Goal: Task Accomplishment & Management: Manage account settings

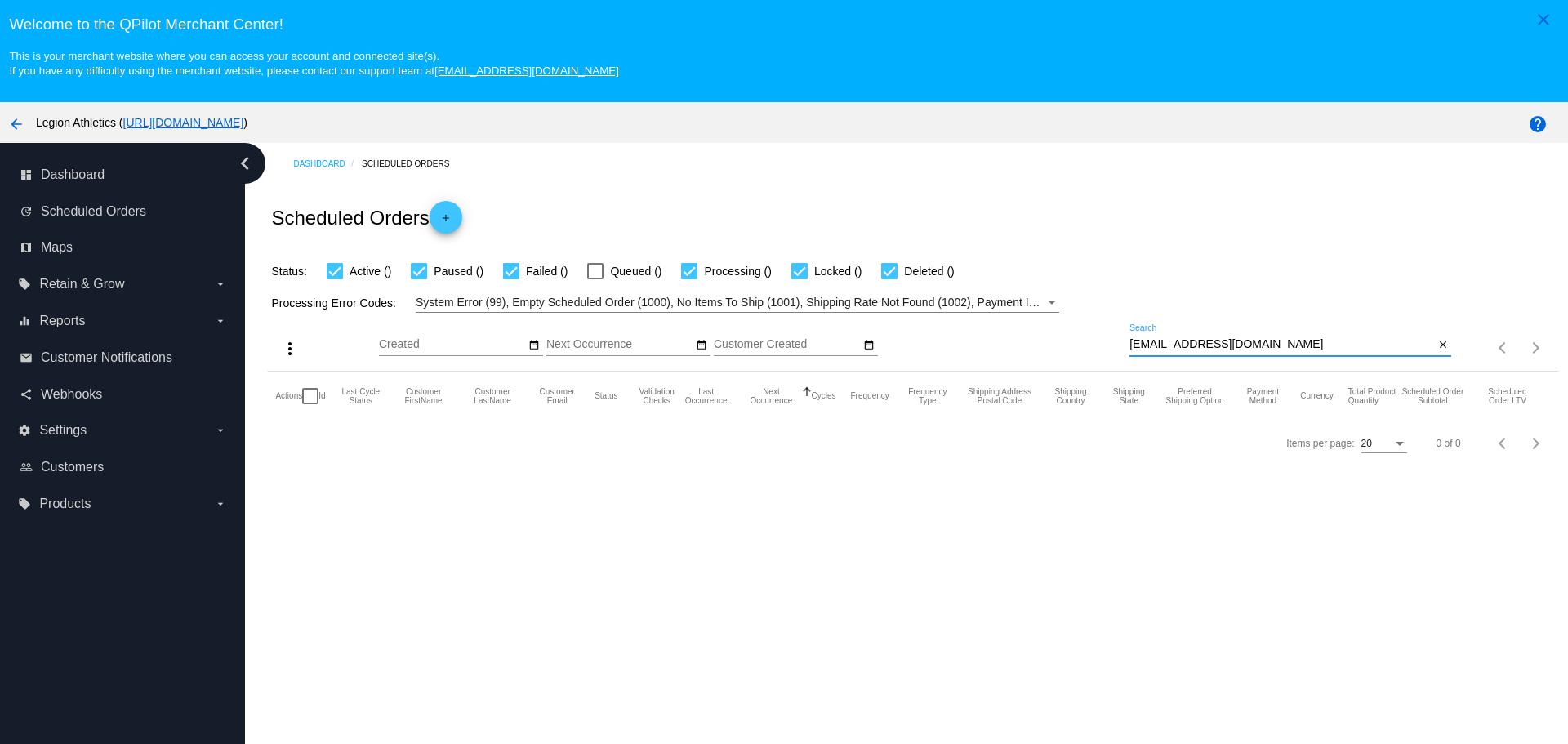
drag, startPoint x: 1255, startPoint y: 343, endPoint x: 1121, endPoint y: 348, distance: 134.1
click at [1121, 348] on div "more_vert Sep Jan Feb Mar Apr 1" at bounding box center [913, 342] width 1291 height 58
paste input "ernsberger@proton.me"
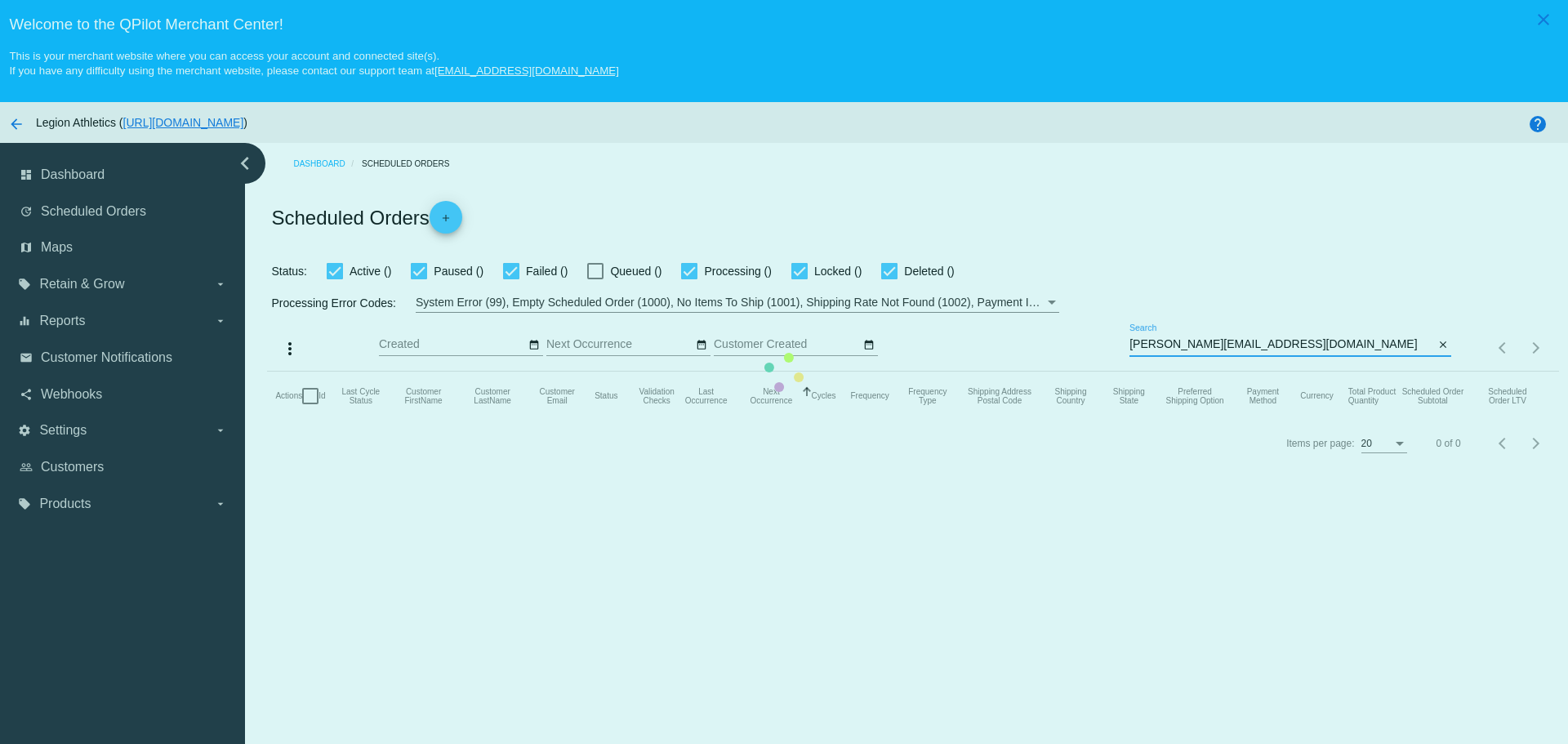
type input "ernsberger@proton.me"
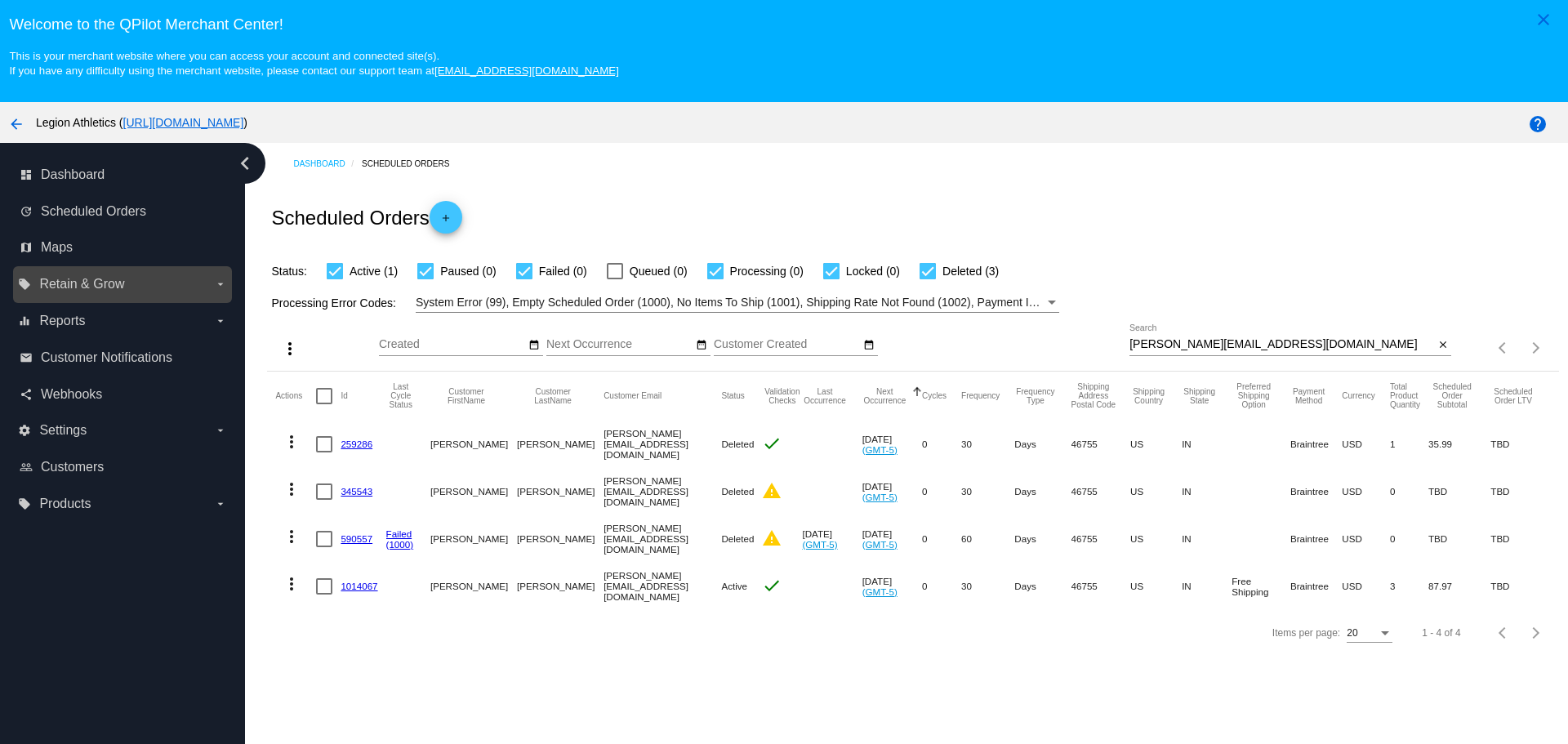
click at [215, 280] on icon "arrow_drop_down" at bounding box center [220, 284] width 13 height 13
click at [0, 0] on input "local_offer Retain & Grow arrow_drop_down" at bounding box center [0, 0] width 0 height 0
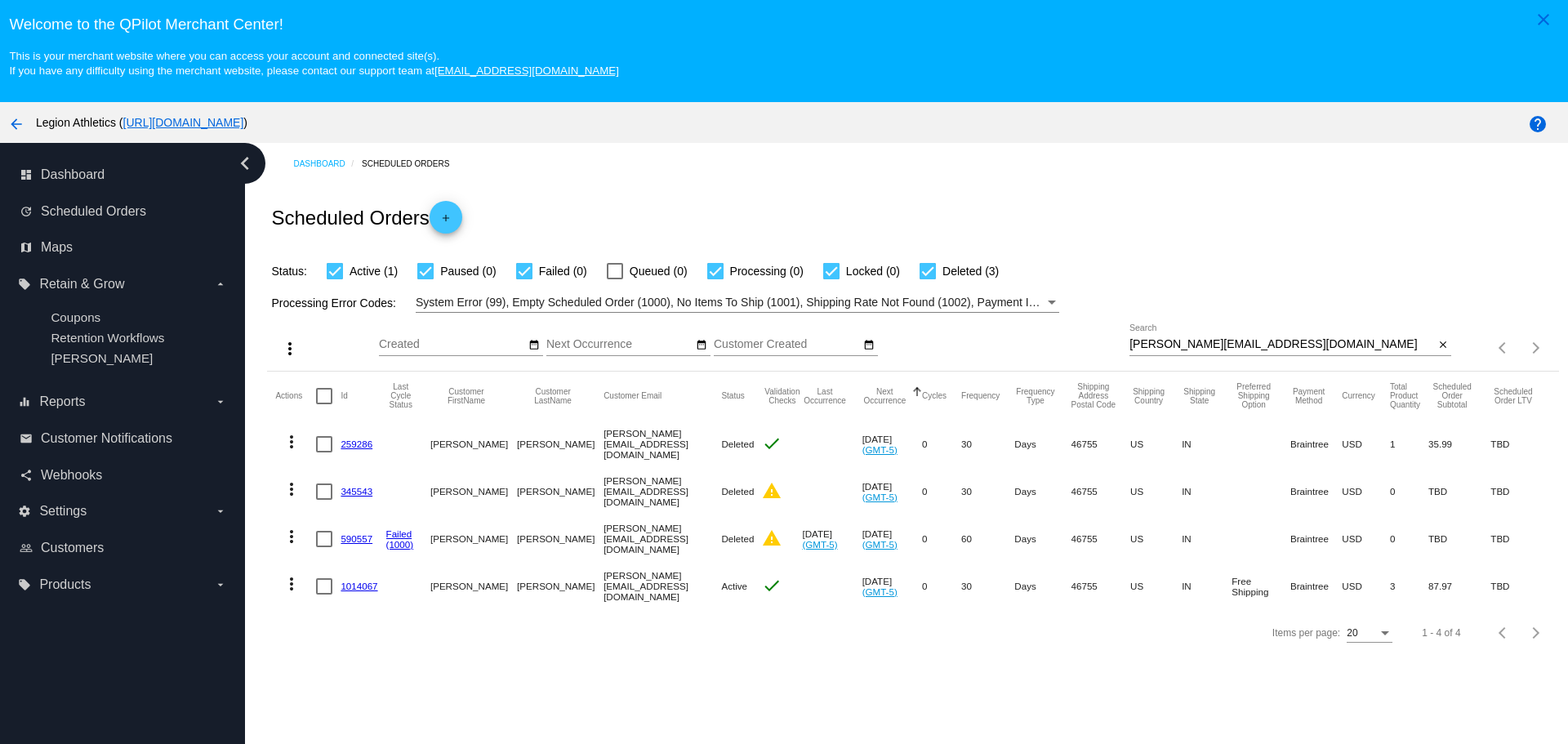
click at [353, 587] on link "1014067" at bounding box center [359, 586] width 37 height 11
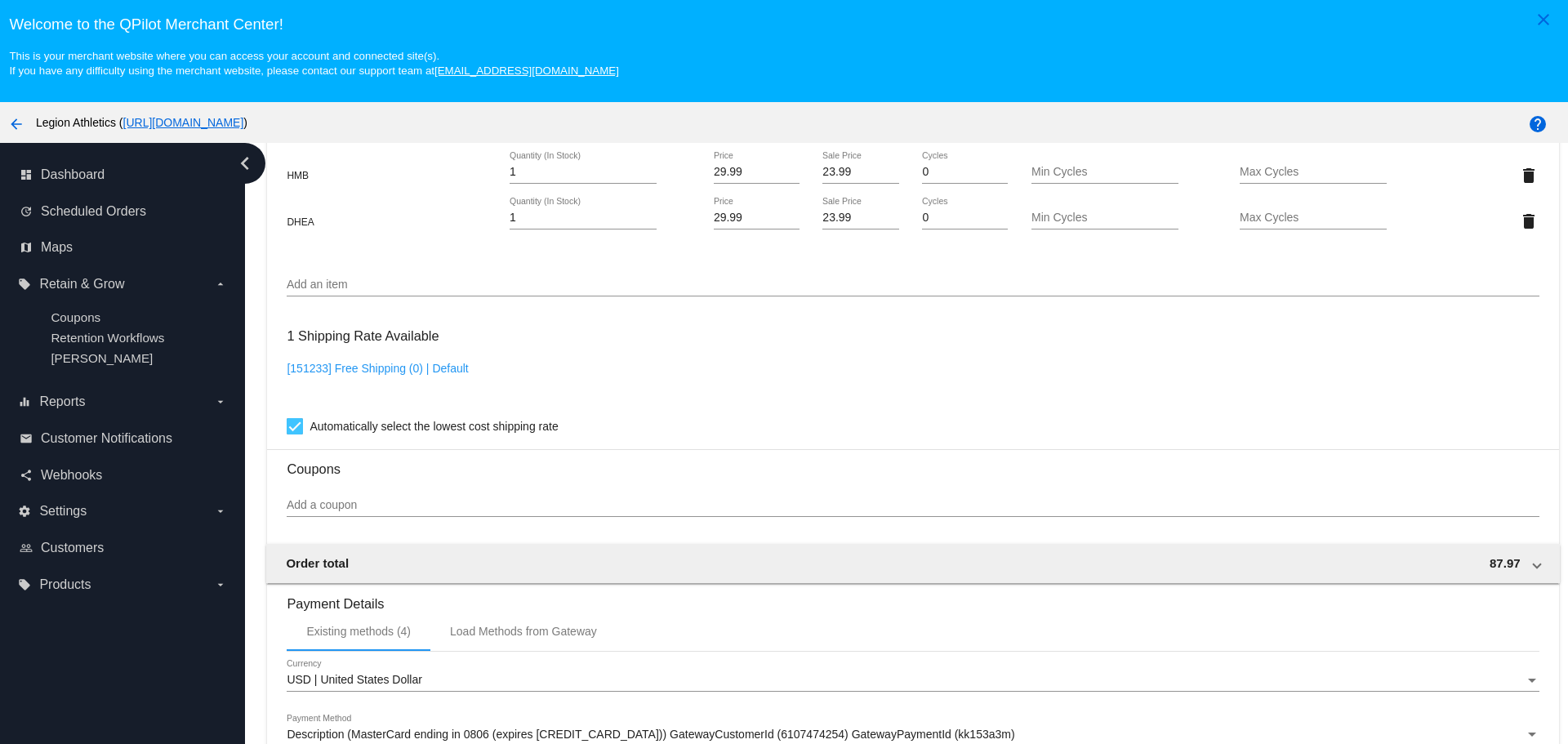
scroll to position [1144, 0]
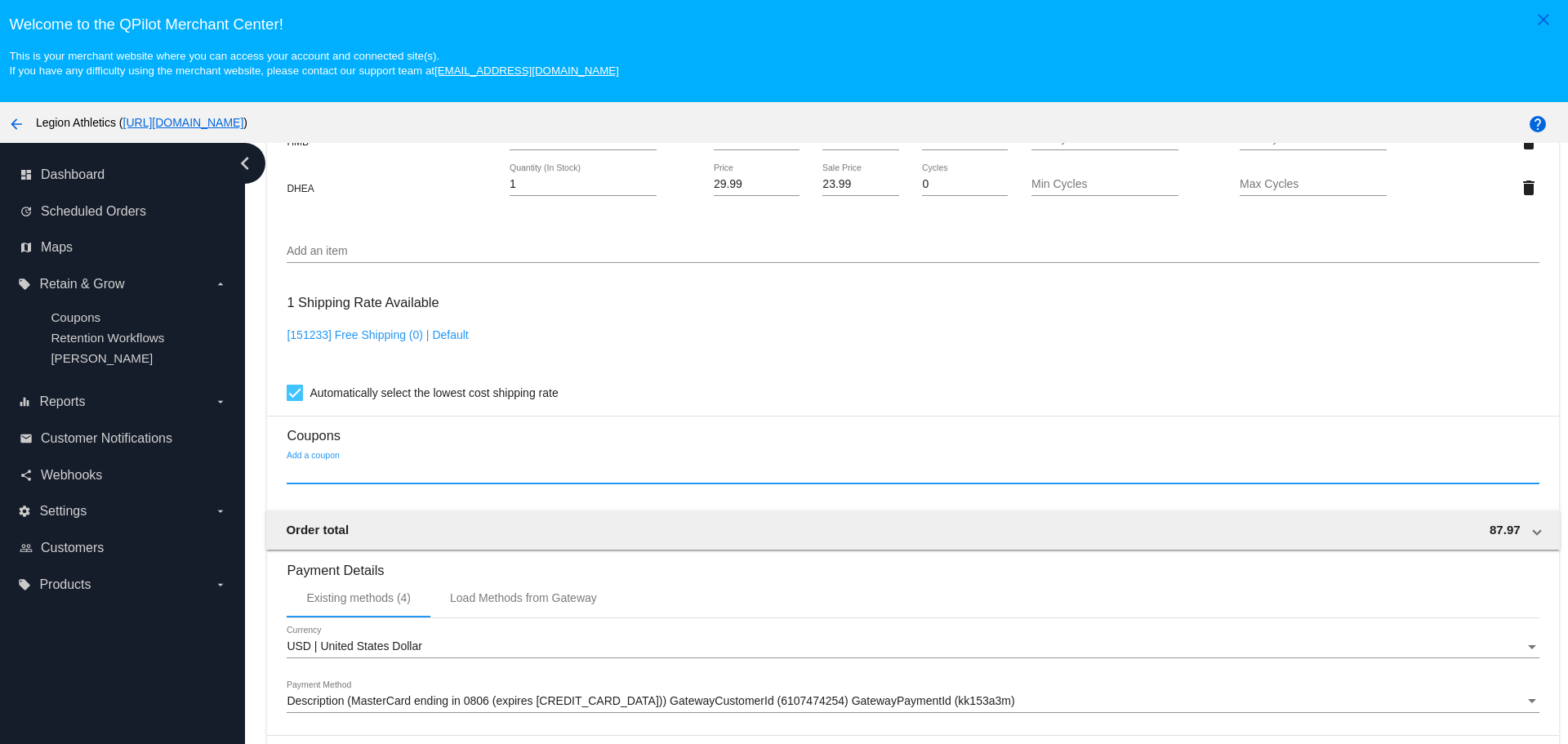
click at [347, 475] on input "Add a coupon" at bounding box center [912, 472] width 1252 height 13
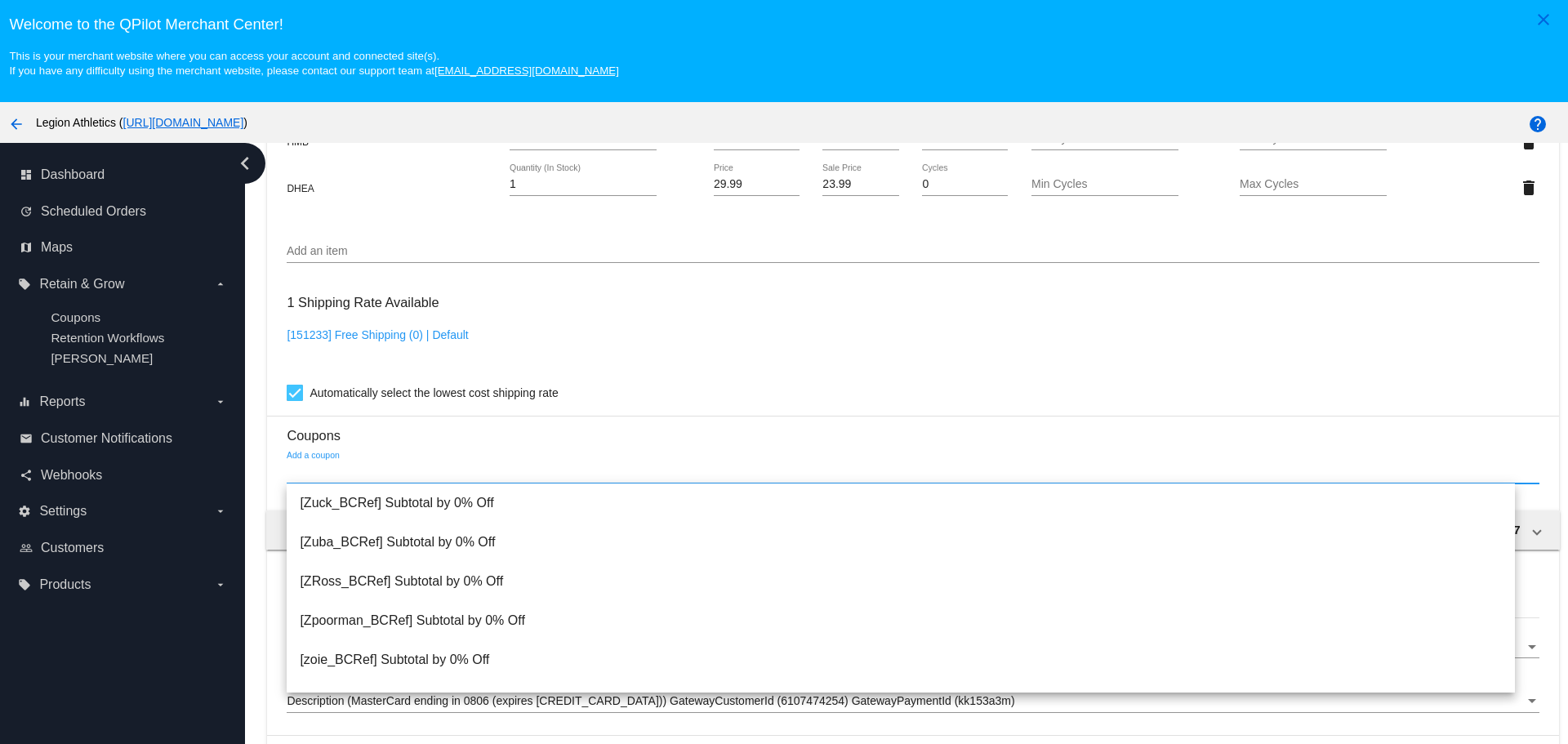
paste input "Sub_LEGIONSURVEY10"
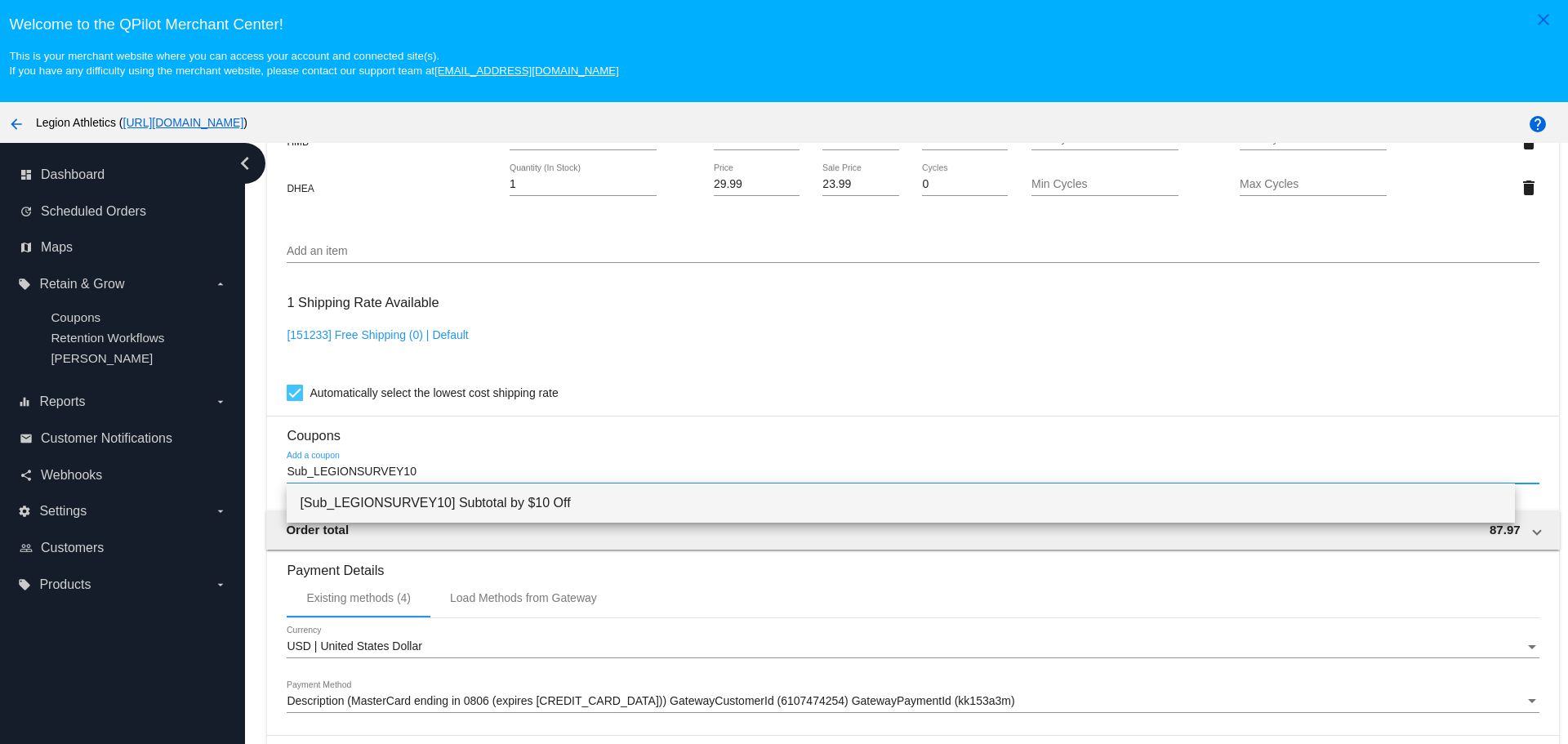
type input "Sub_LEGIONSURVEY10"
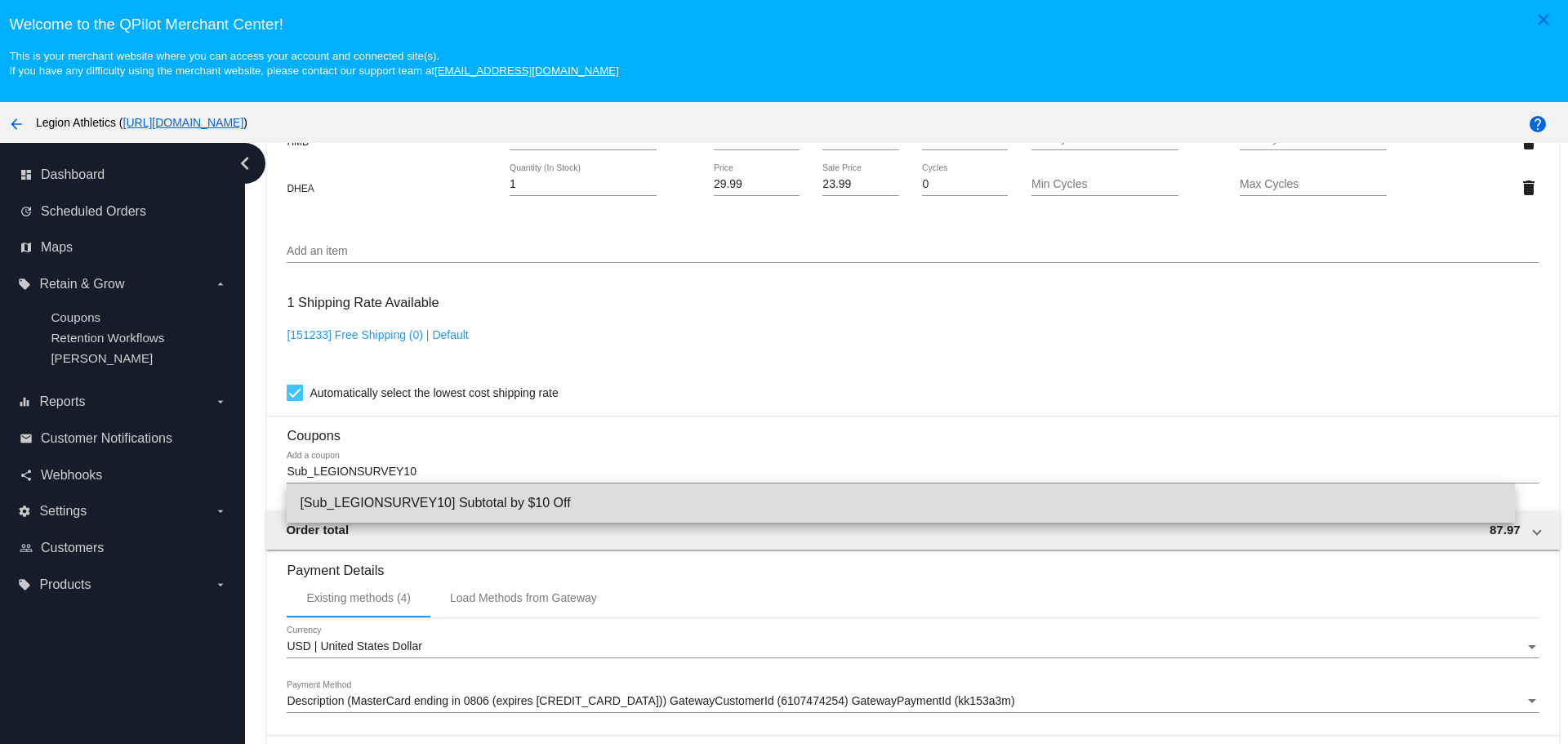
click at [356, 500] on span "[Sub_LEGIONSURVEY10] Subtotal by $10 Off" at bounding box center [900, 503] width 1202 height 39
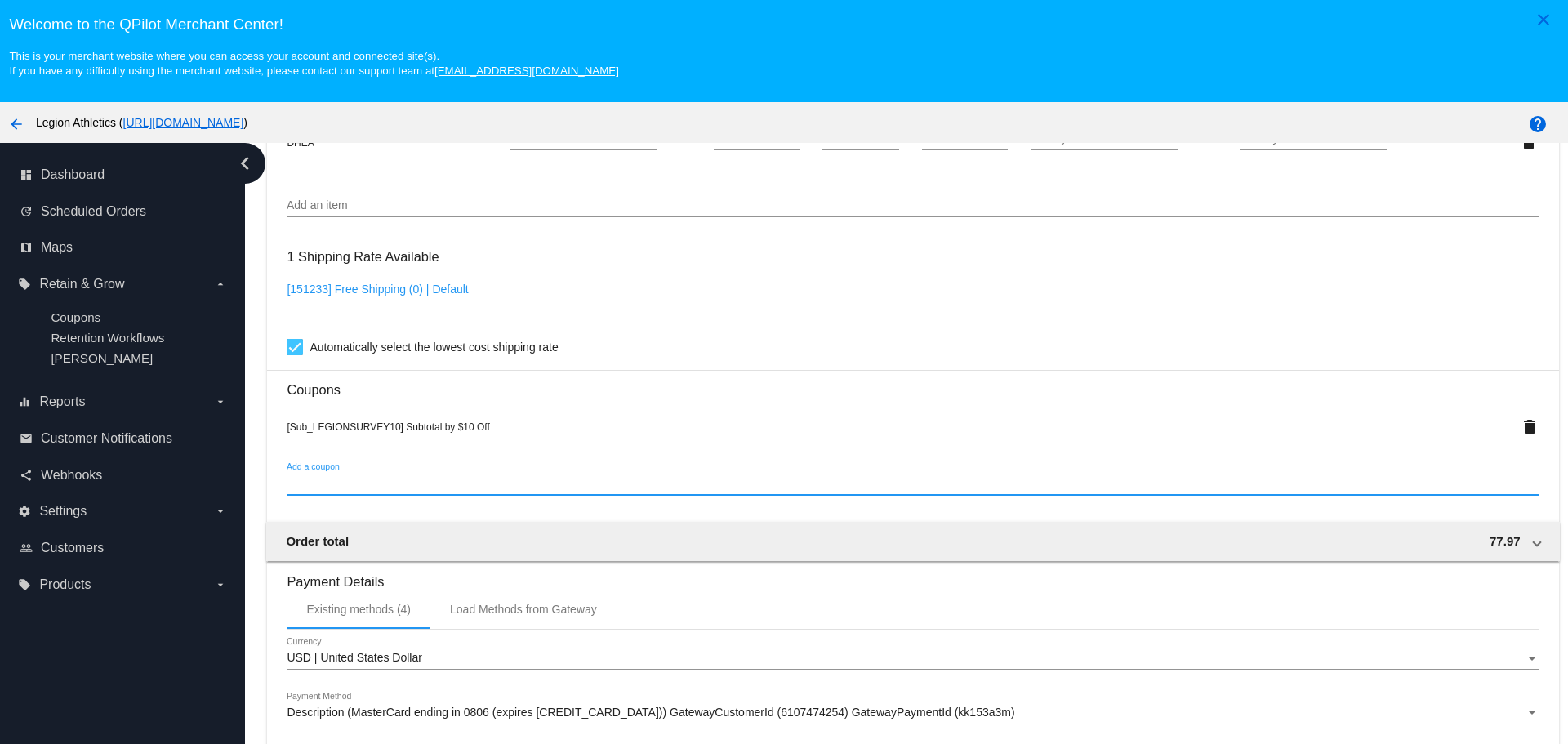
scroll to position [1225, 0]
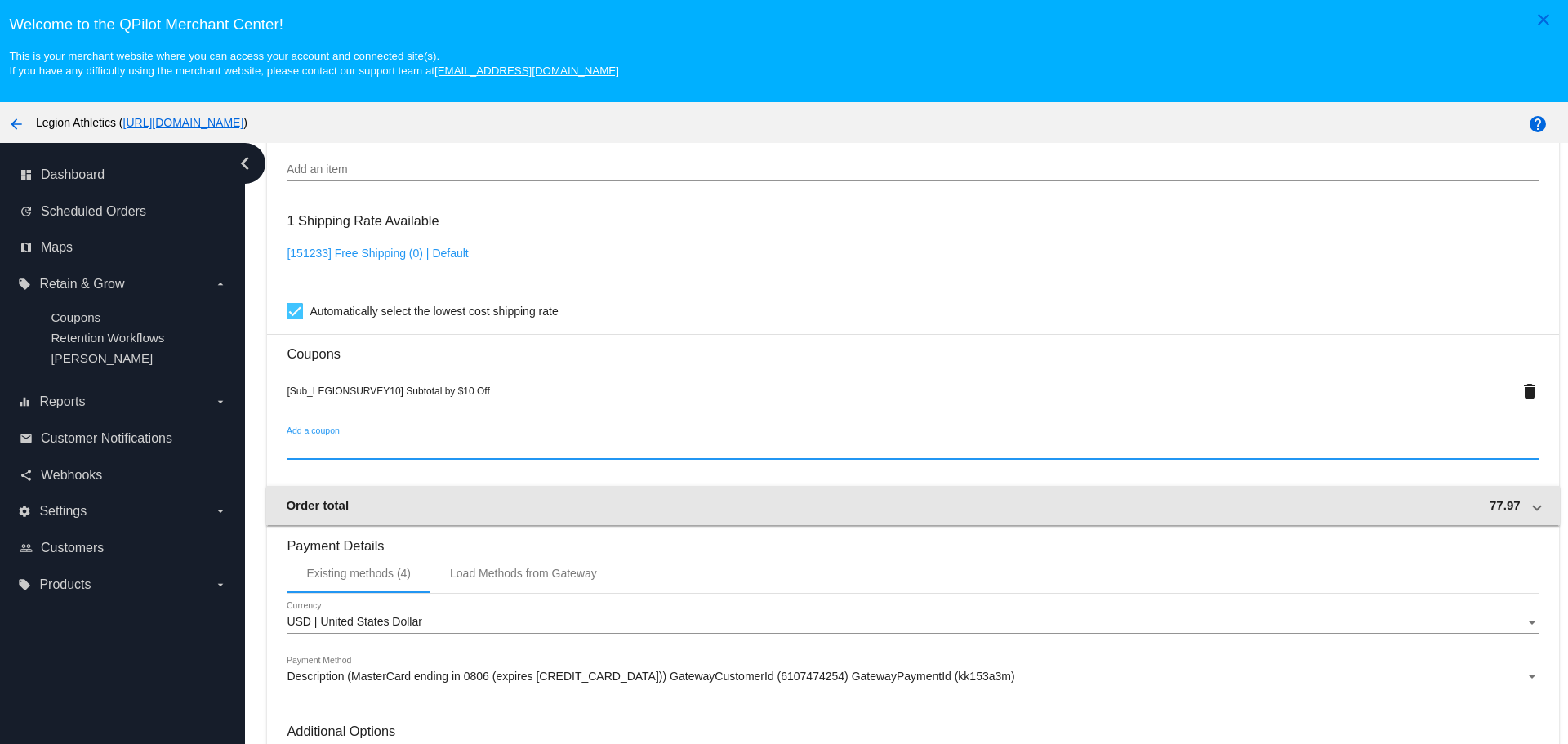
click at [1490, 501] on span "77.97" at bounding box center [1505, 505] width 31 height 14
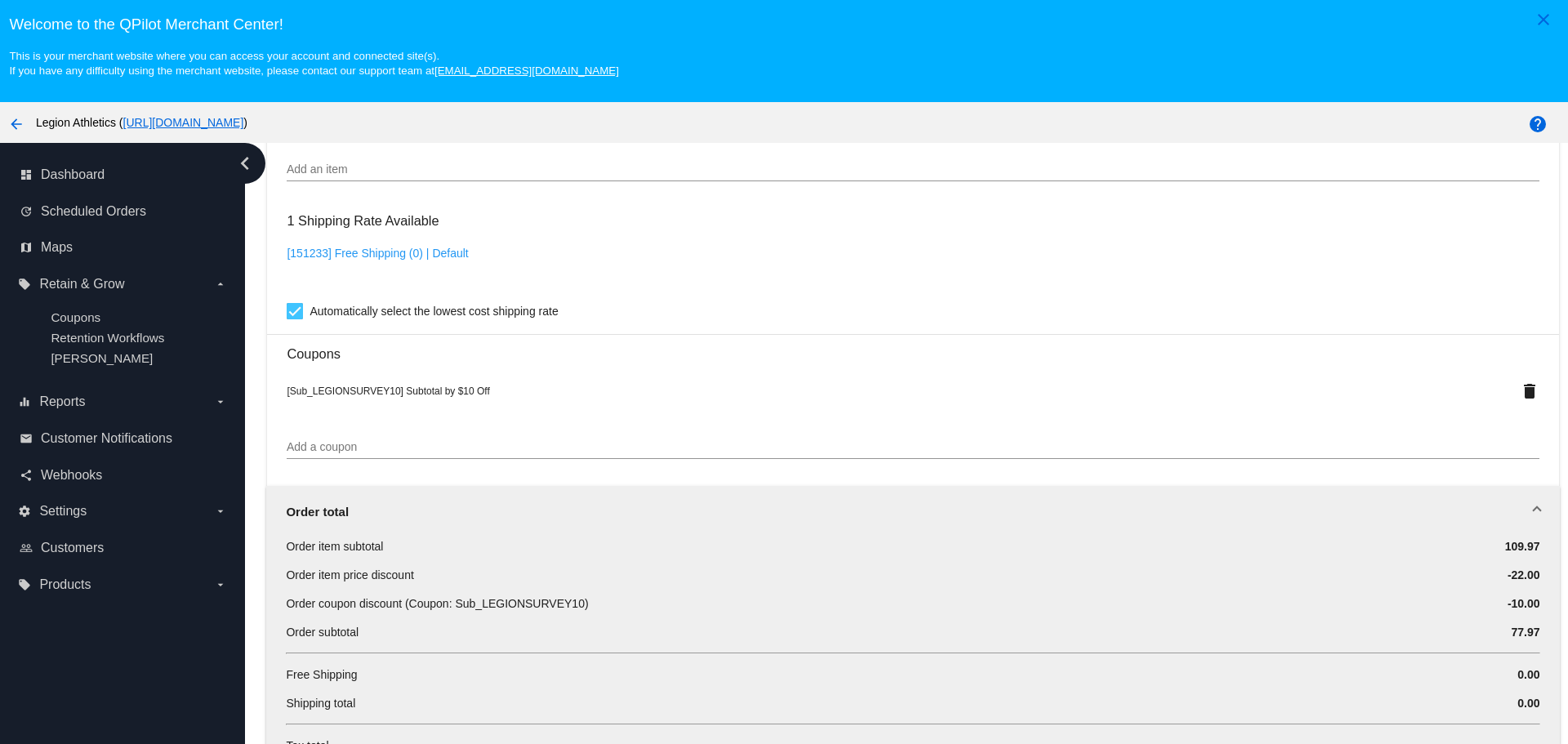
click at [1495, 506] on div "Order total" at bounding box center [909, 512] width 1247 height 14
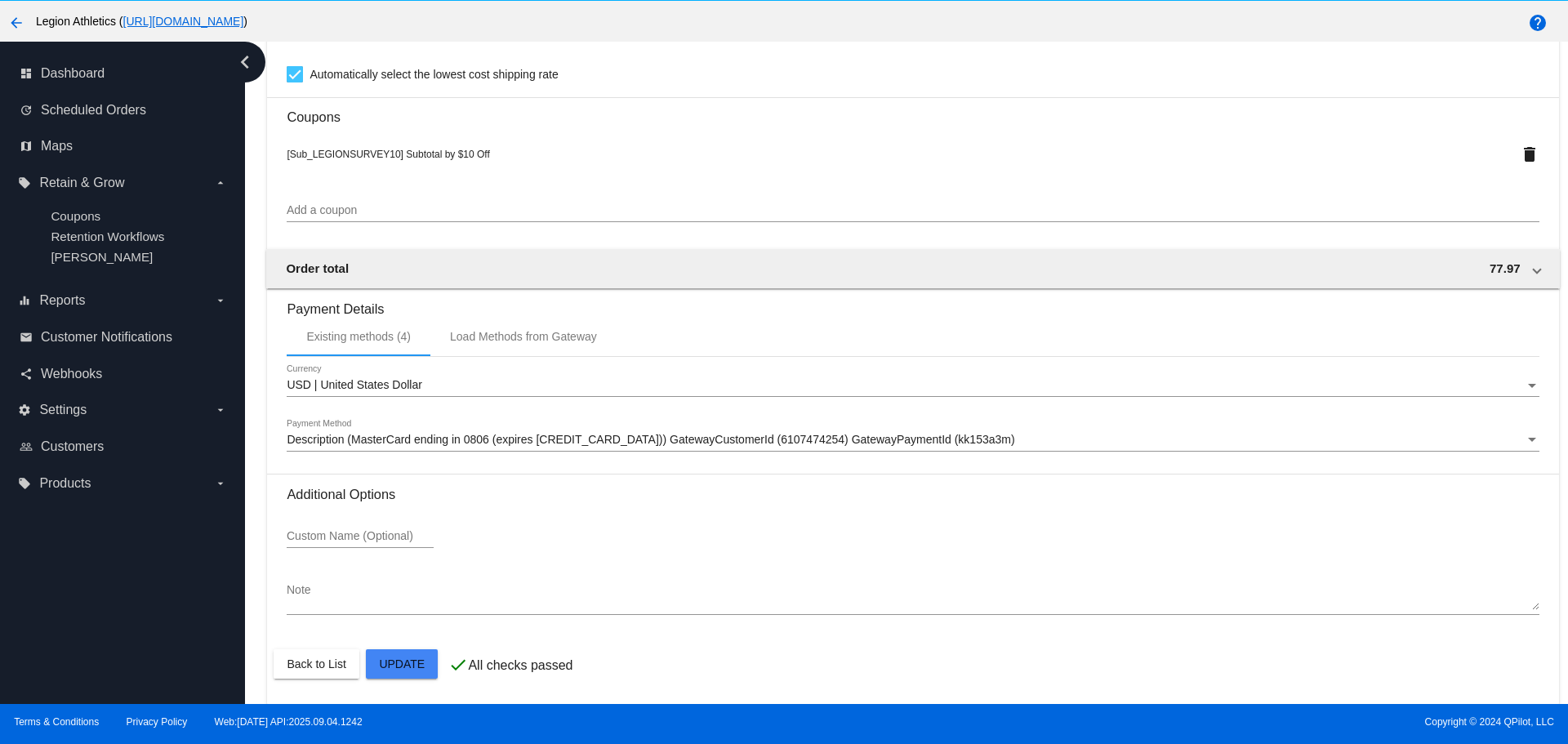
scroll to position [102, 0]
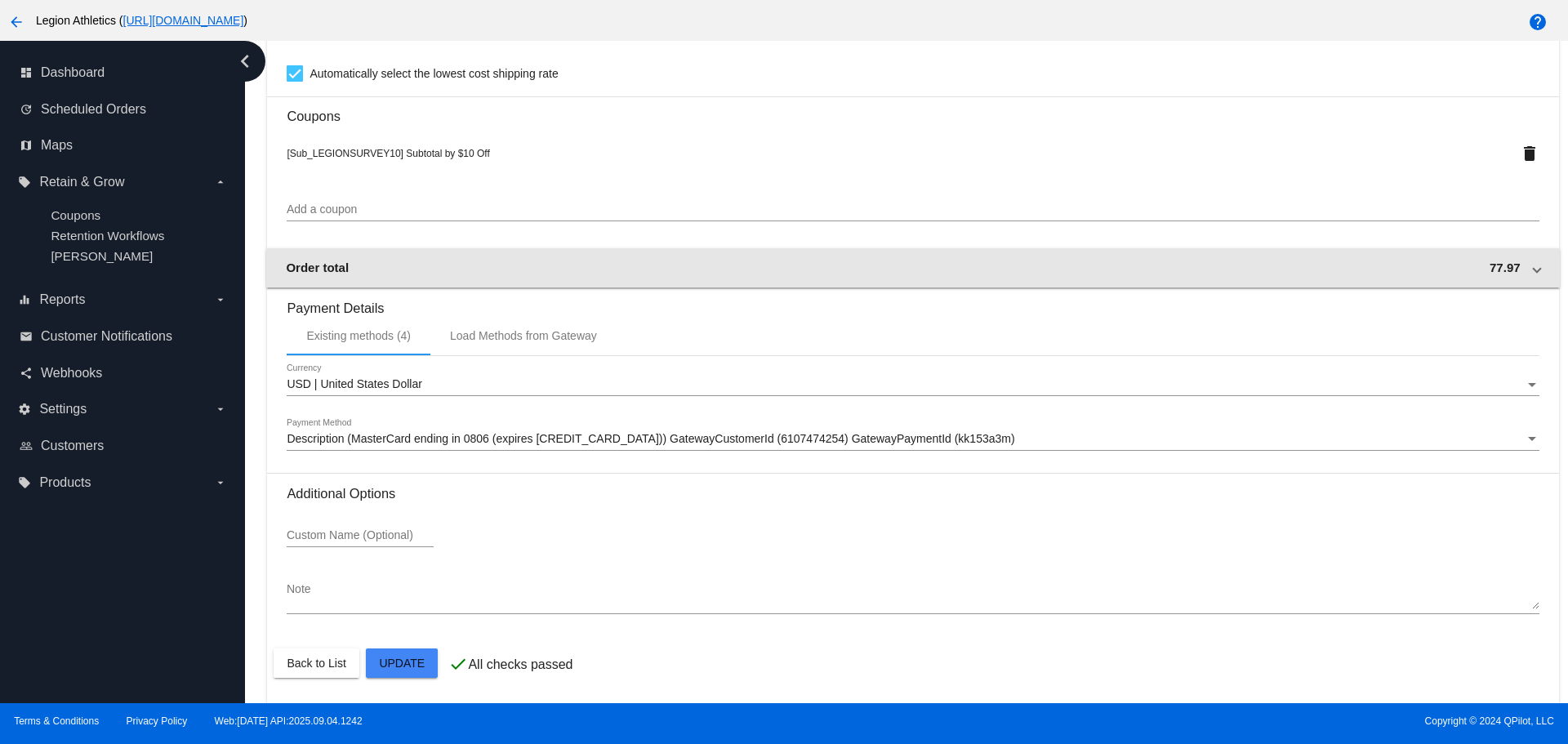
click at [1471, 276] on mat-expansion-panel-header "Order total 77.97" at bounding box center [913, 268] width 1292 height 39
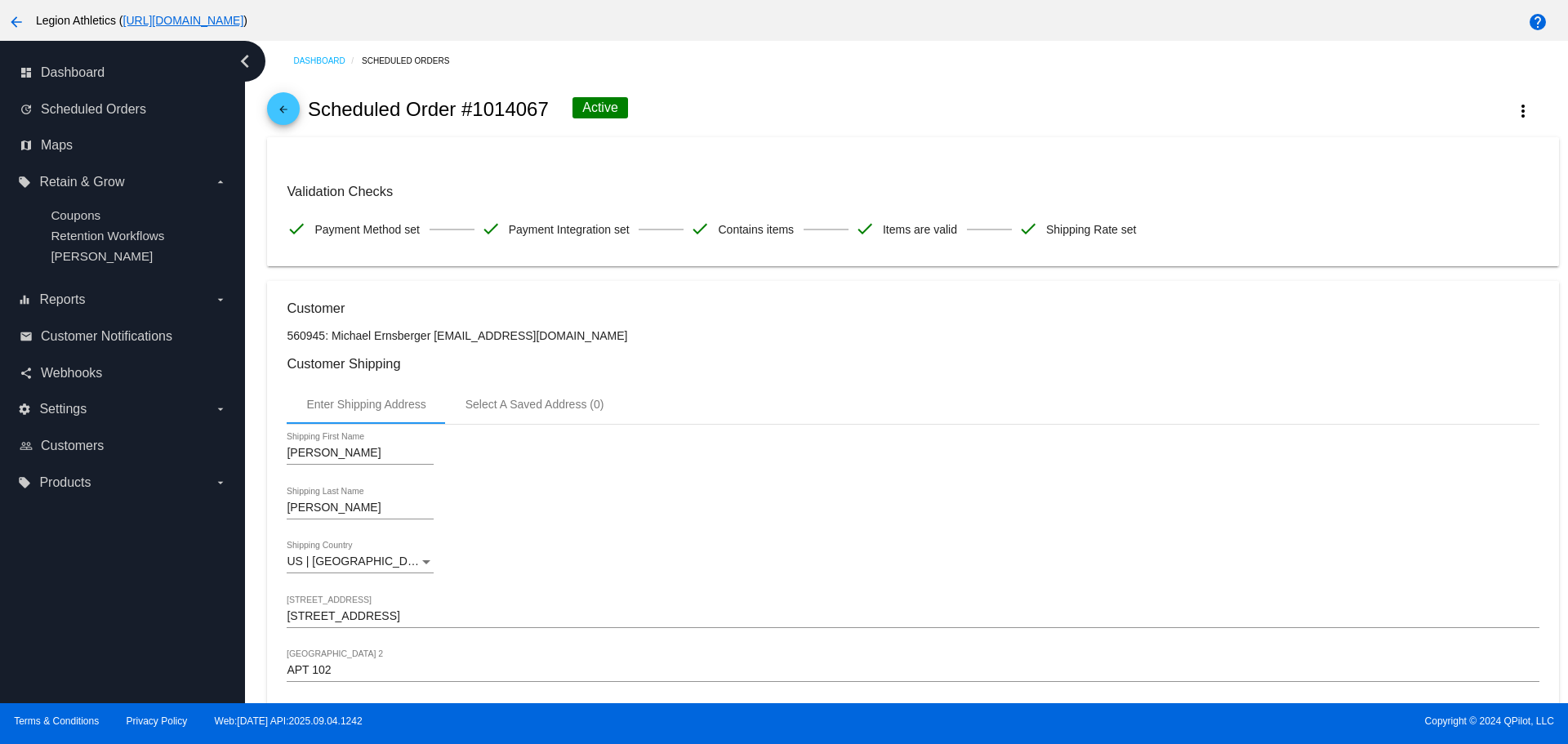
scroll to position [0, 0]
click at [286, 115] on mat-icon "arrow_back" at bounding box center [283, 115] width 20 height 20
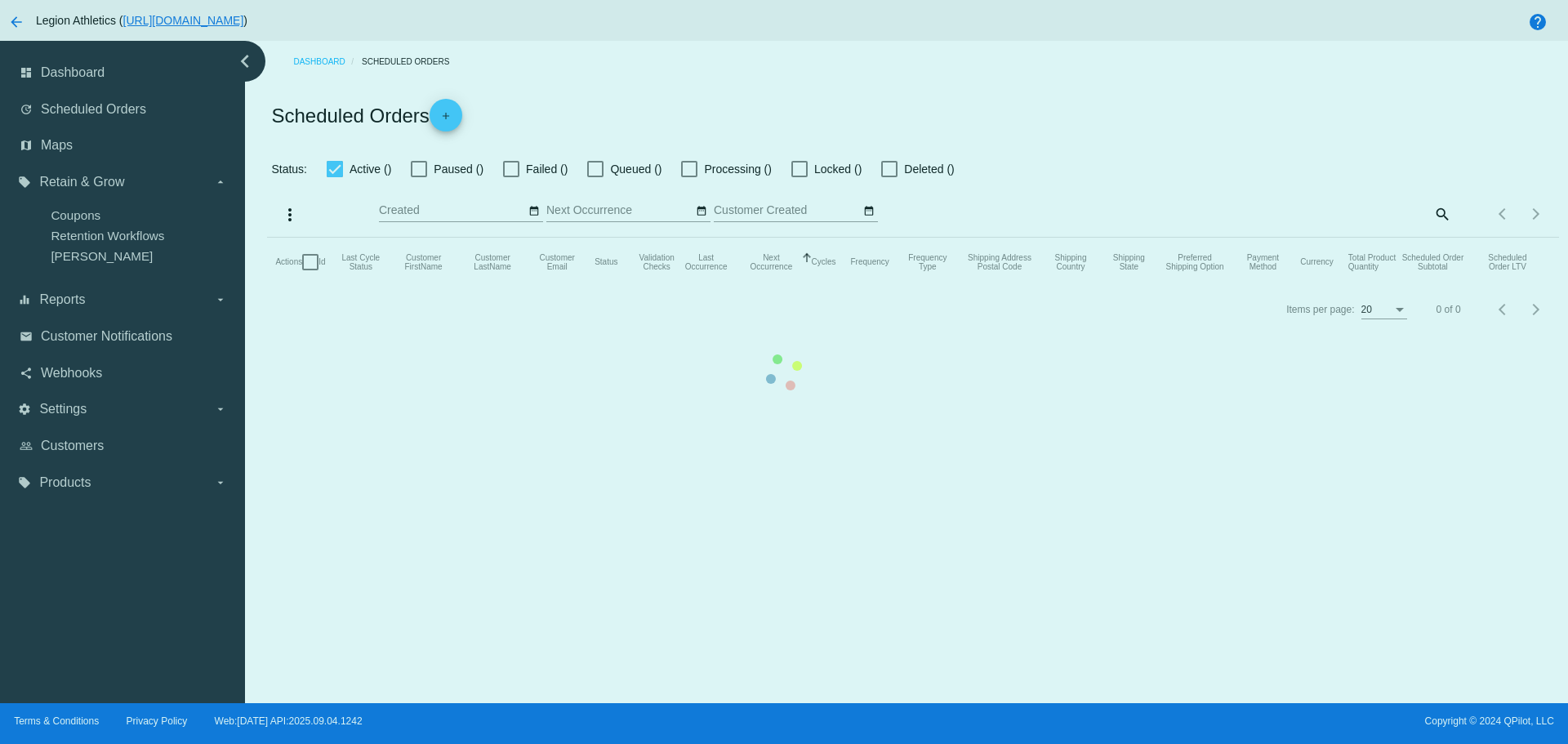
checkbox input "true"
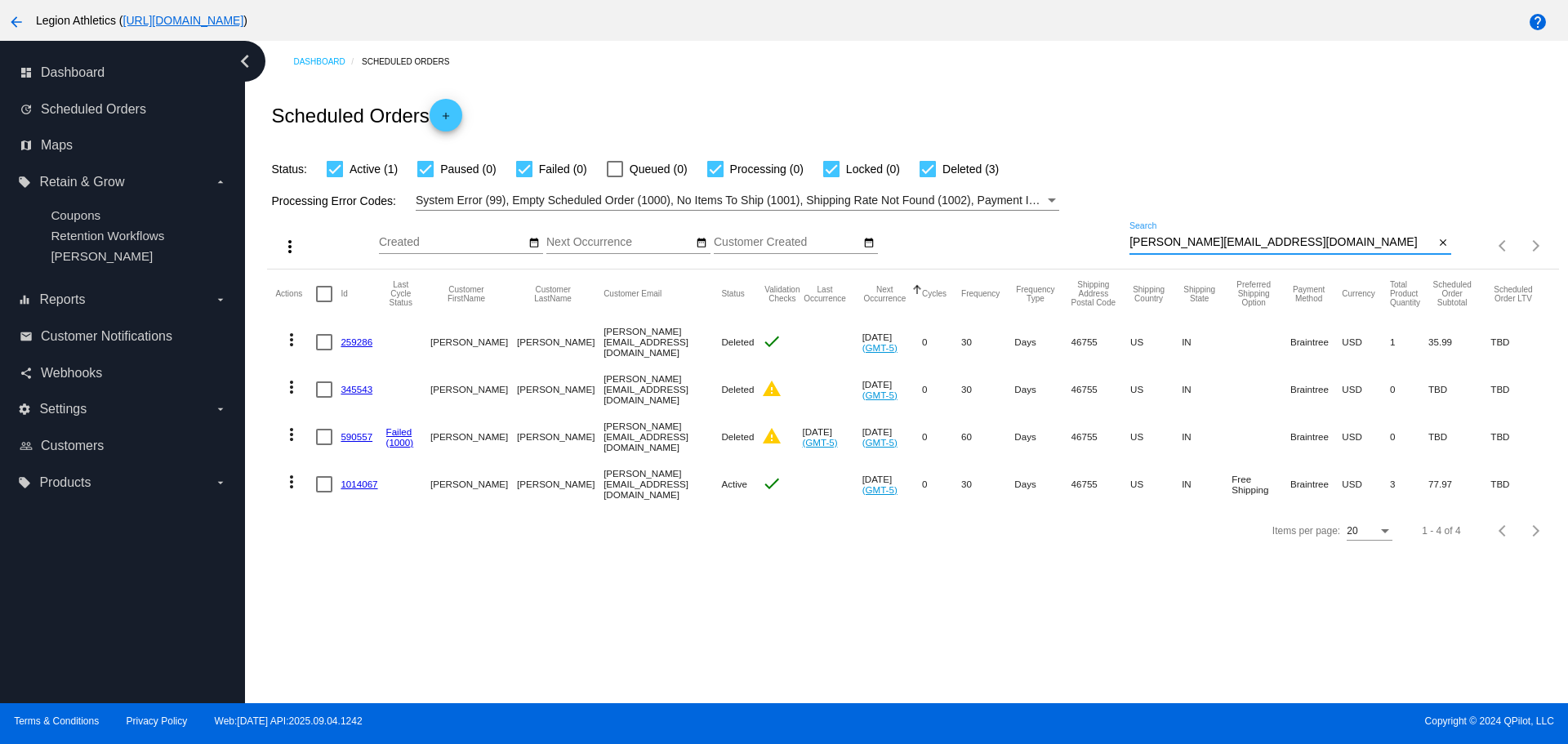
drag, startPoint x: 1239, startPoint y: 239, endPoint x: 1123, endPoint y: 241, distance: 116.0
click at [1129, 241] on input "ernsberger@proton.me" at bounding box center [1281, 243] width 305 height 13
paste input "bobhiler@gmail.com"
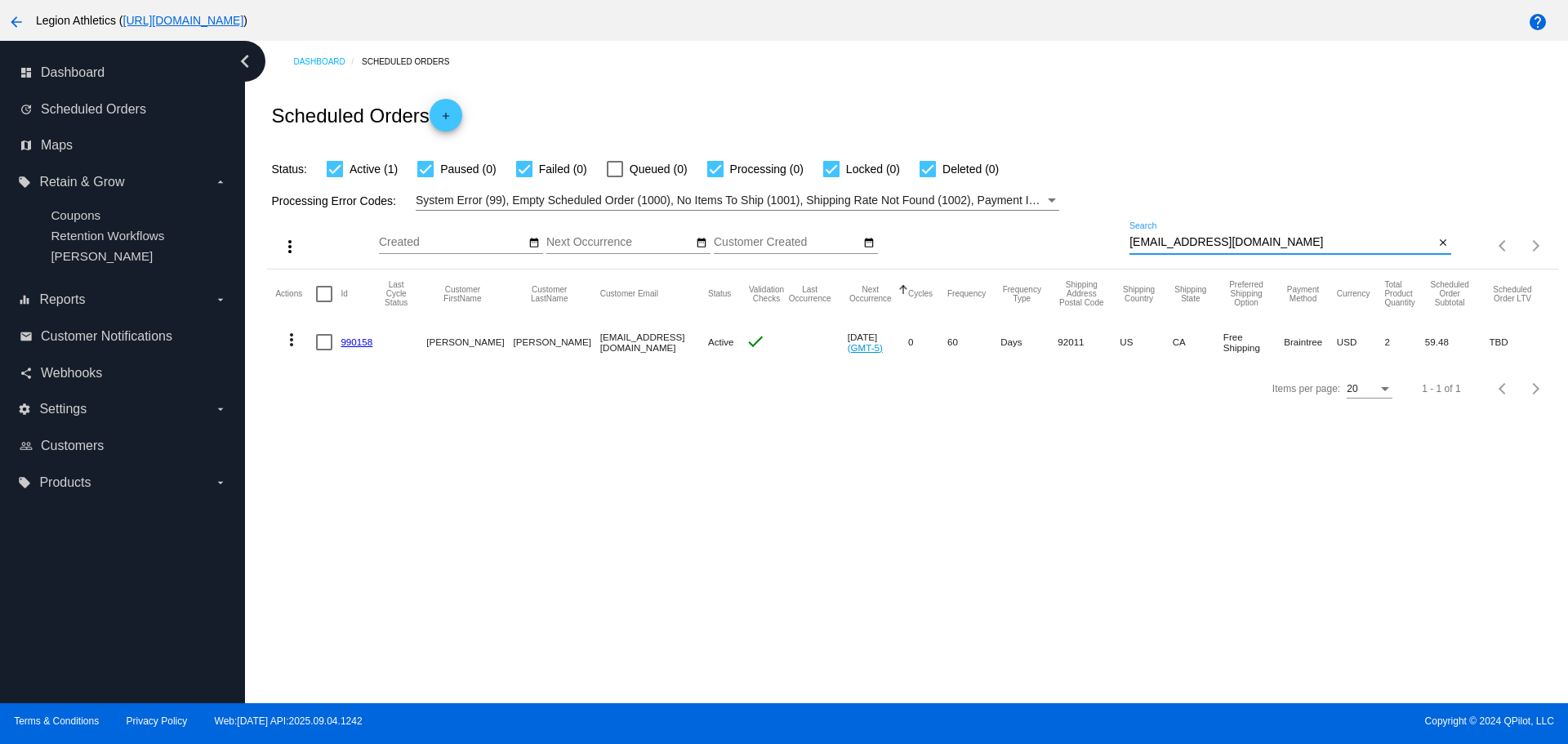
type input "bobhiler@gmail.com"
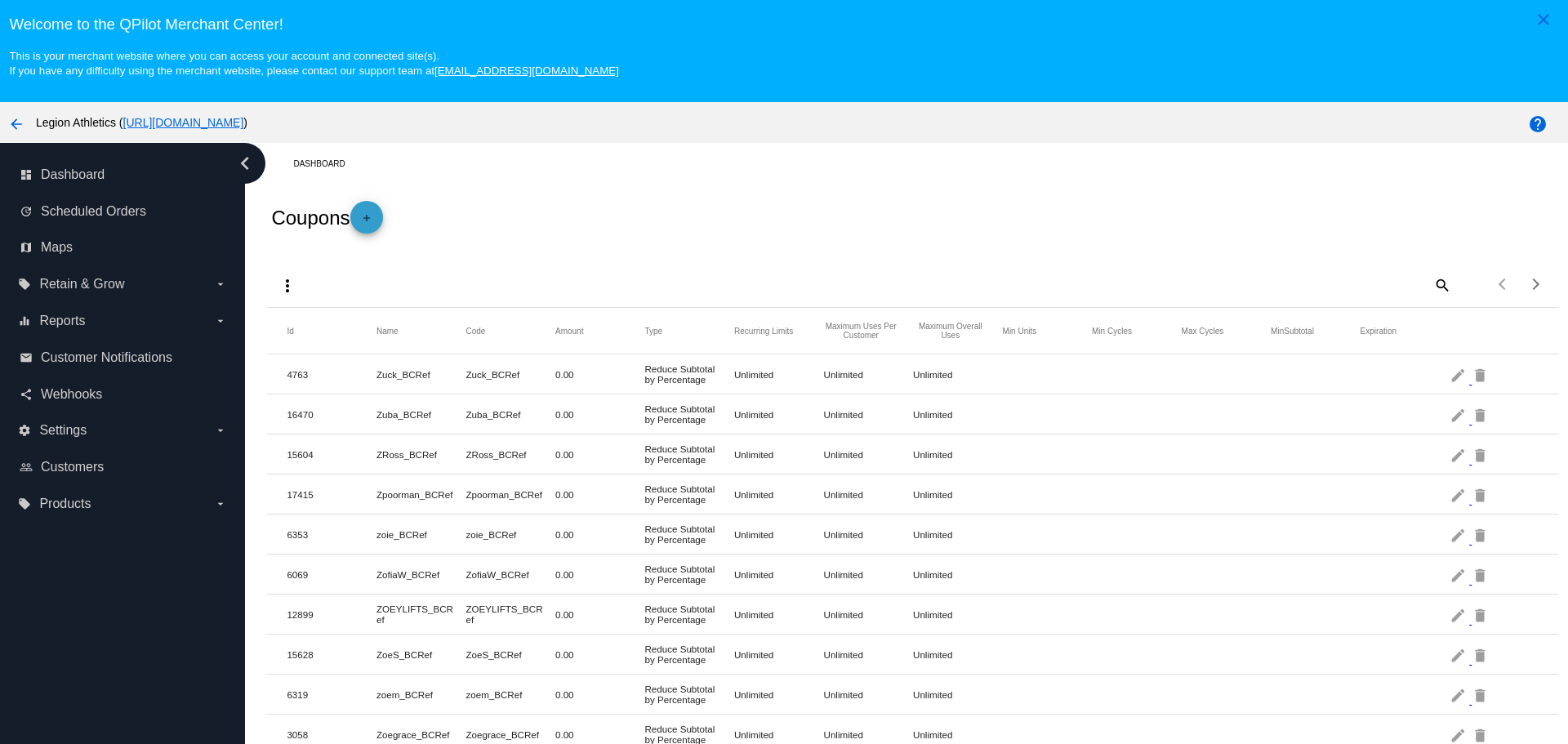
click at [373, 216] on mat-icon "add" at bounding box center [366, 222] width 20 height 20
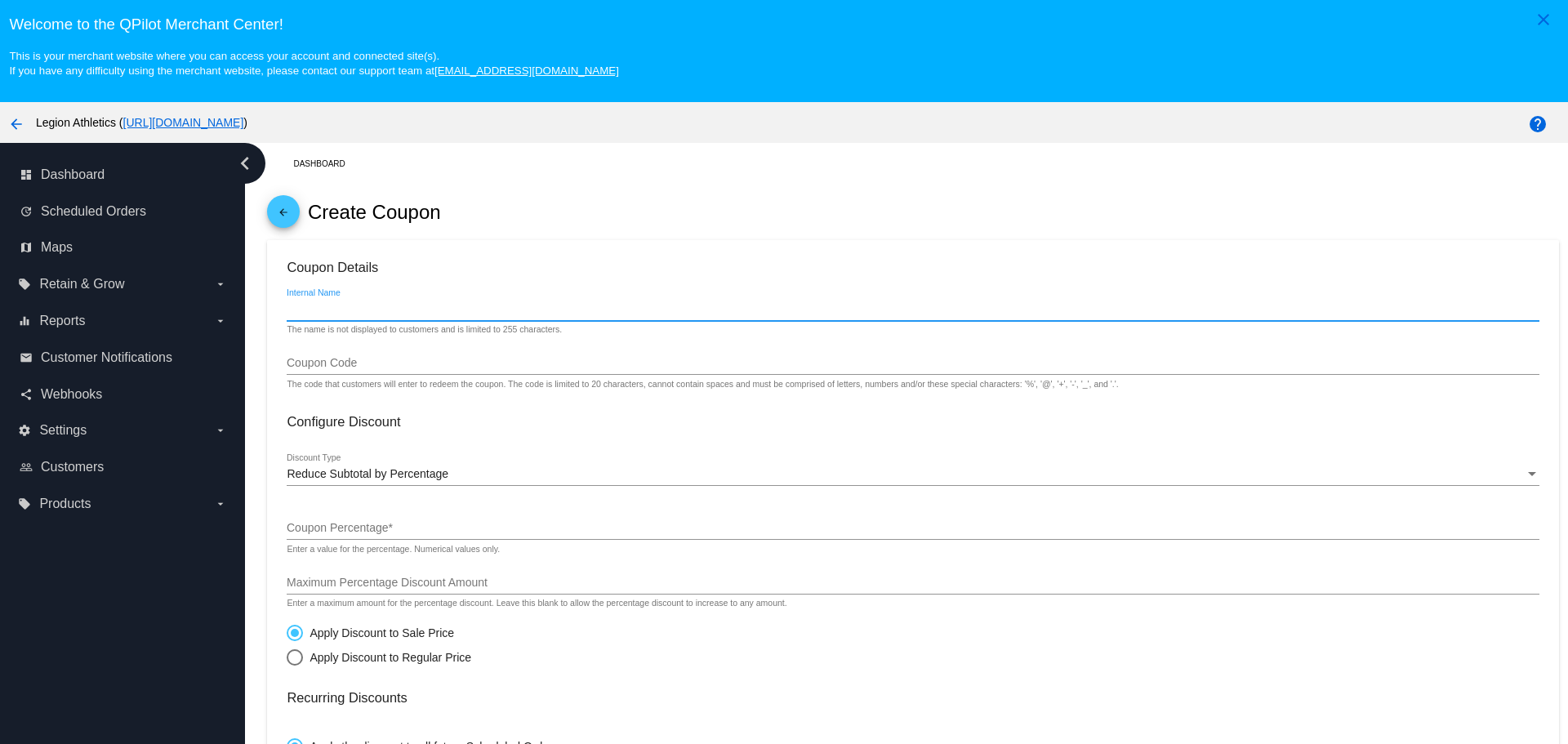
click at [386, 307] on input "Internal Name" at bounding box center [912, 310] width 1252 height 13
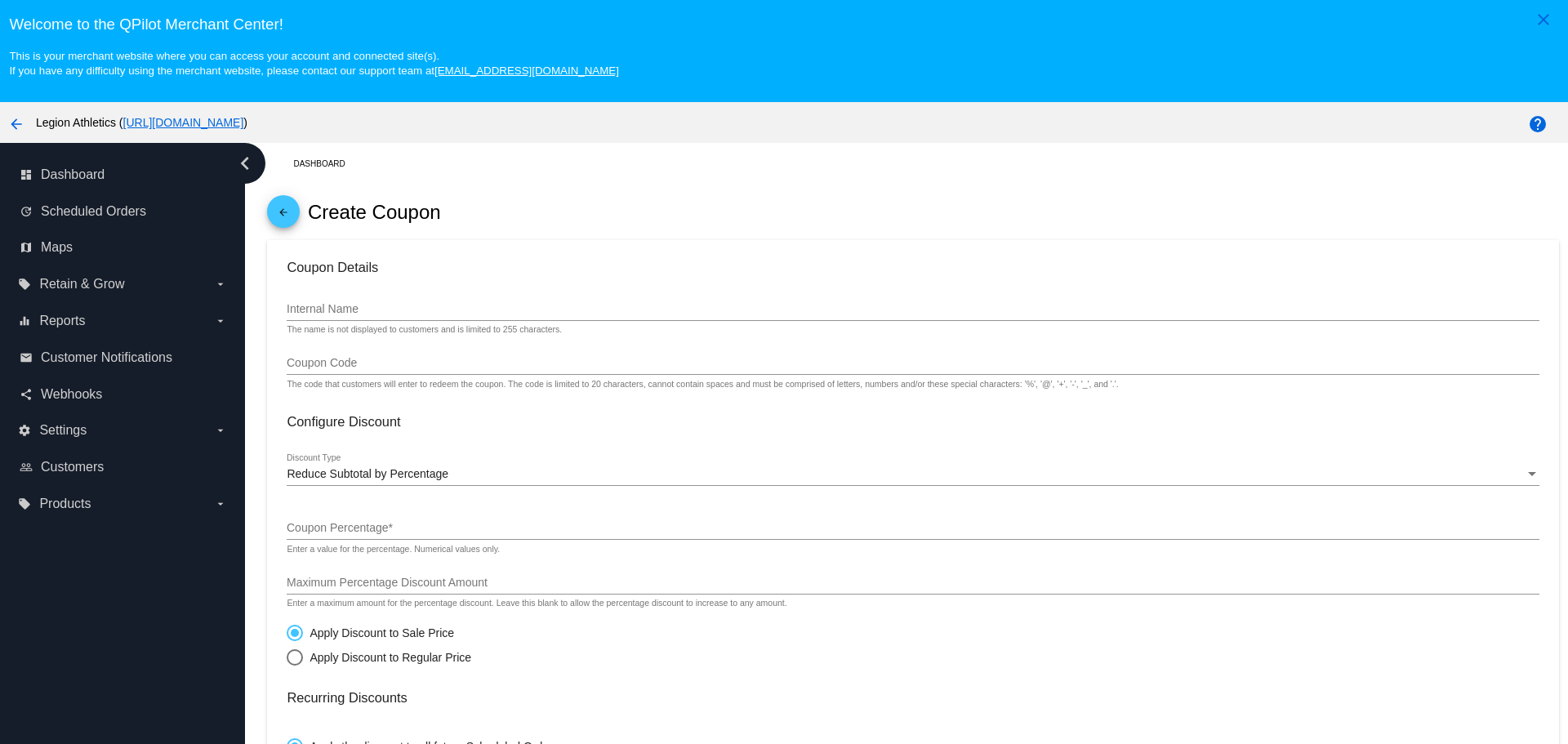
click at [475, 318] on div "Internal Name" at bounding box center [912, 305] width 1252 height 32
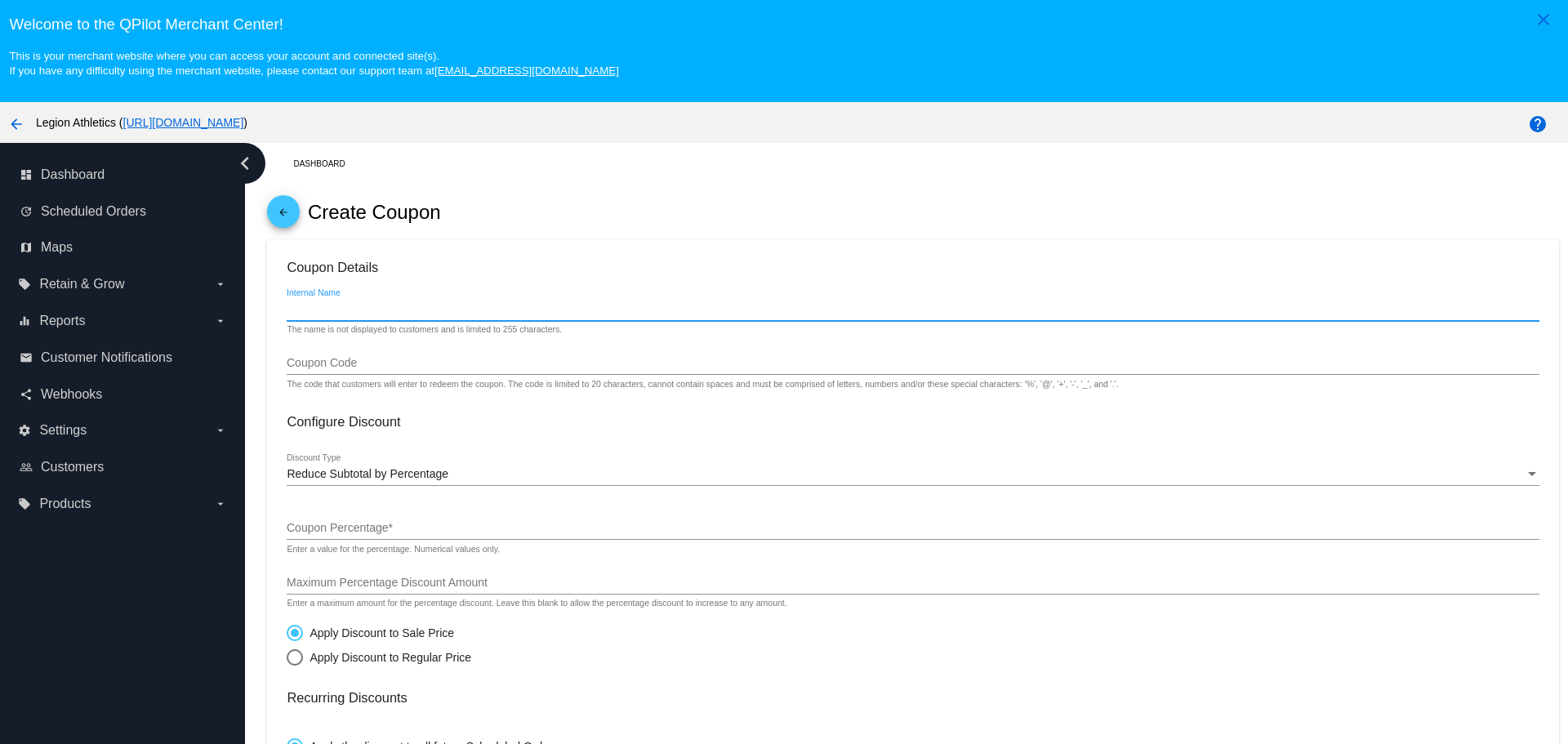
paste input "LEGIONSURVEY10"
type input "LEGIONSURVEY10"
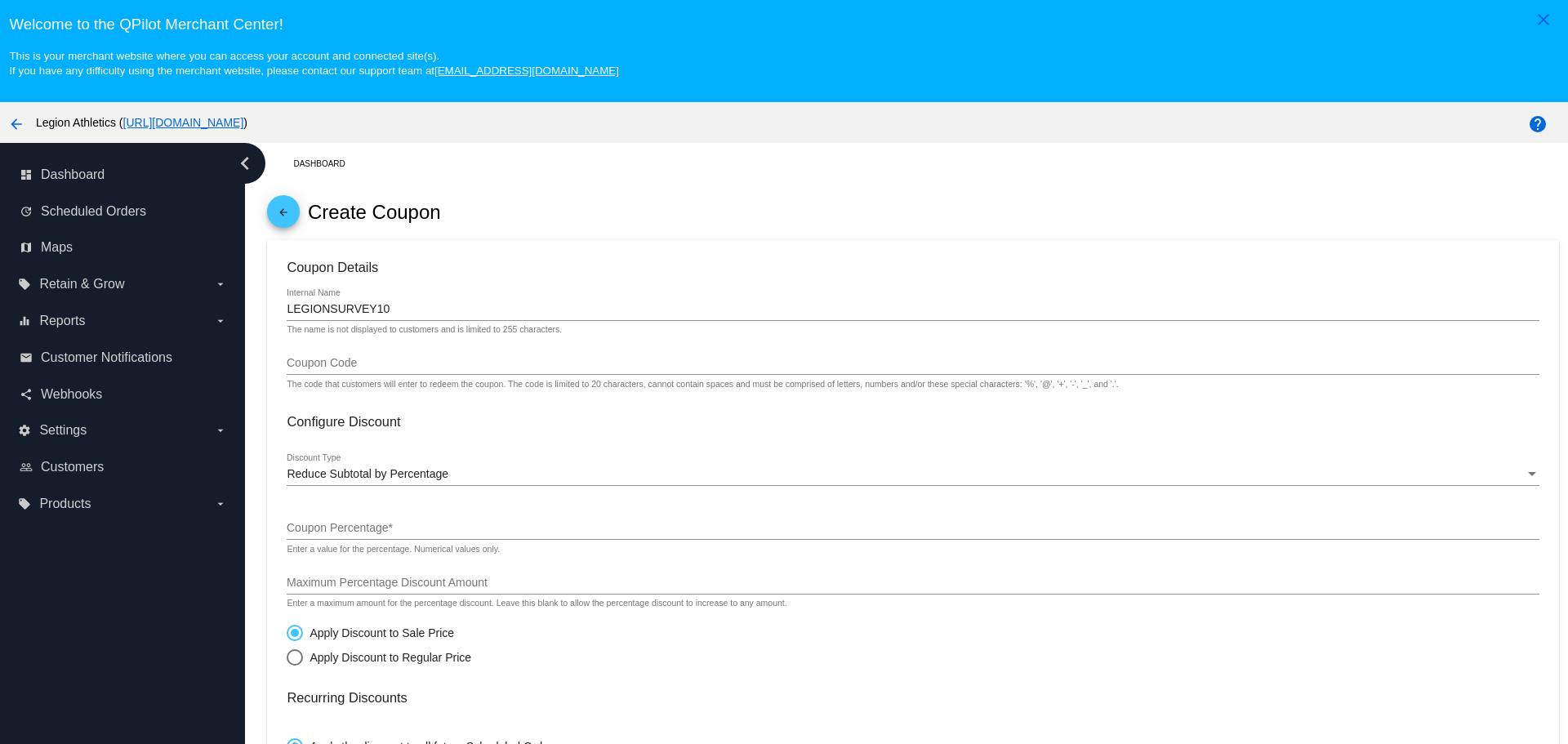
click at [416, 356] on div "Coupon Code" at bounding box center [912, 359] width 1252 height 32
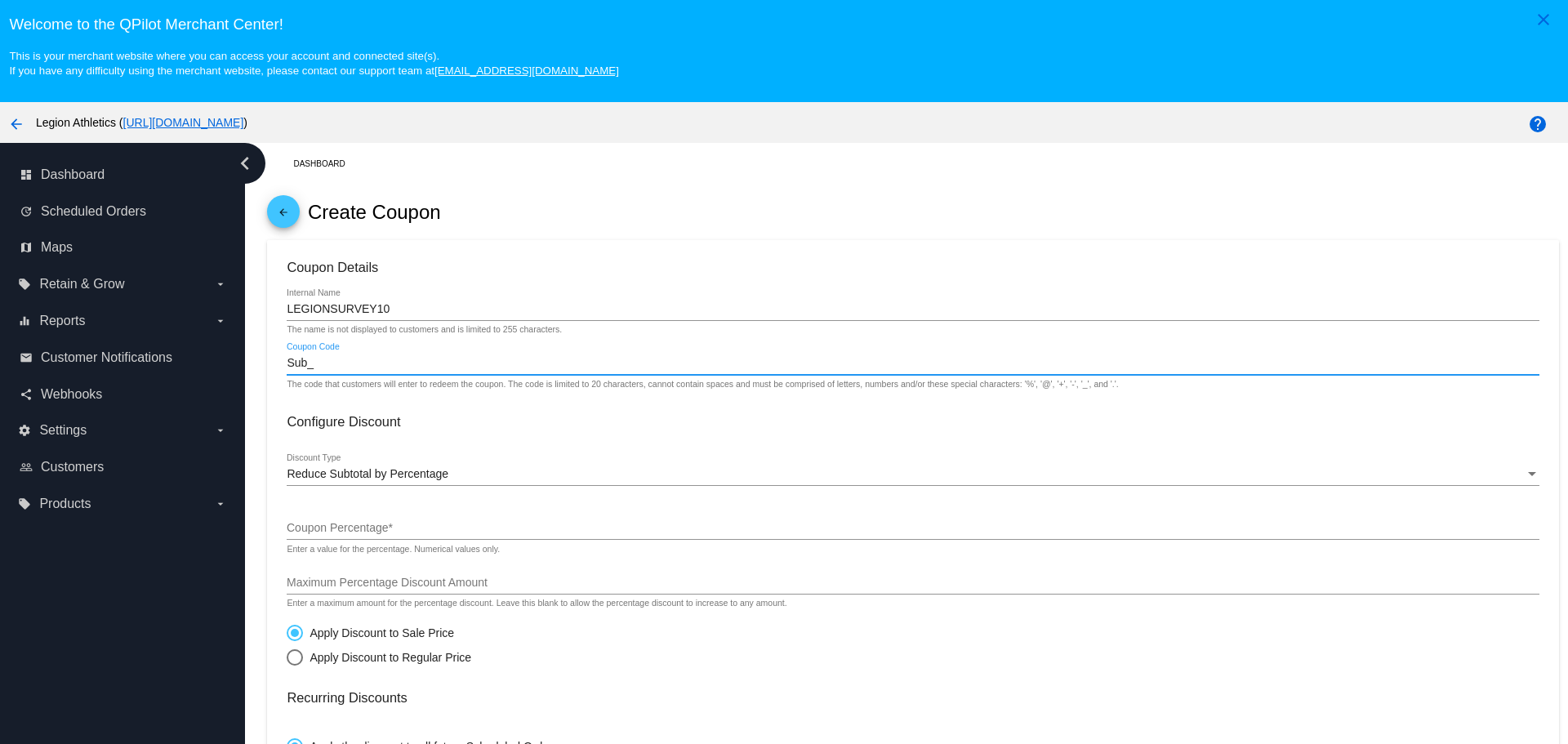
paste input "LEGIONSURVEY10"
type input "Sub_LEGIONSURVEY10"
click at [352, 479] on span "Reduce Subtotal by Percentage" at bounding box center [367, 474] width 162 height 13
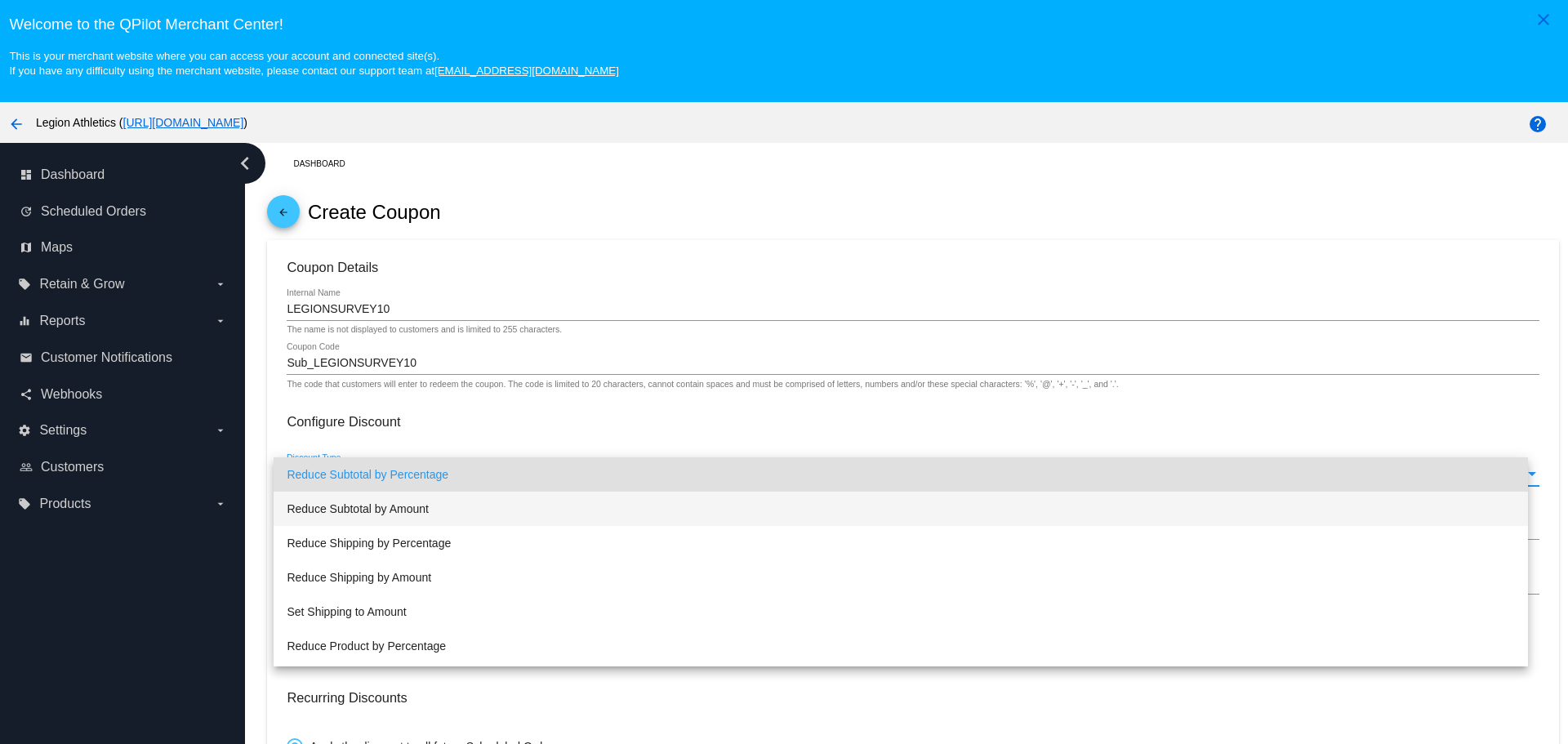
click at [361, 508] on span "Reduce Subtotal by Amount" at bounding box center [900, 509] width 1227 height 35
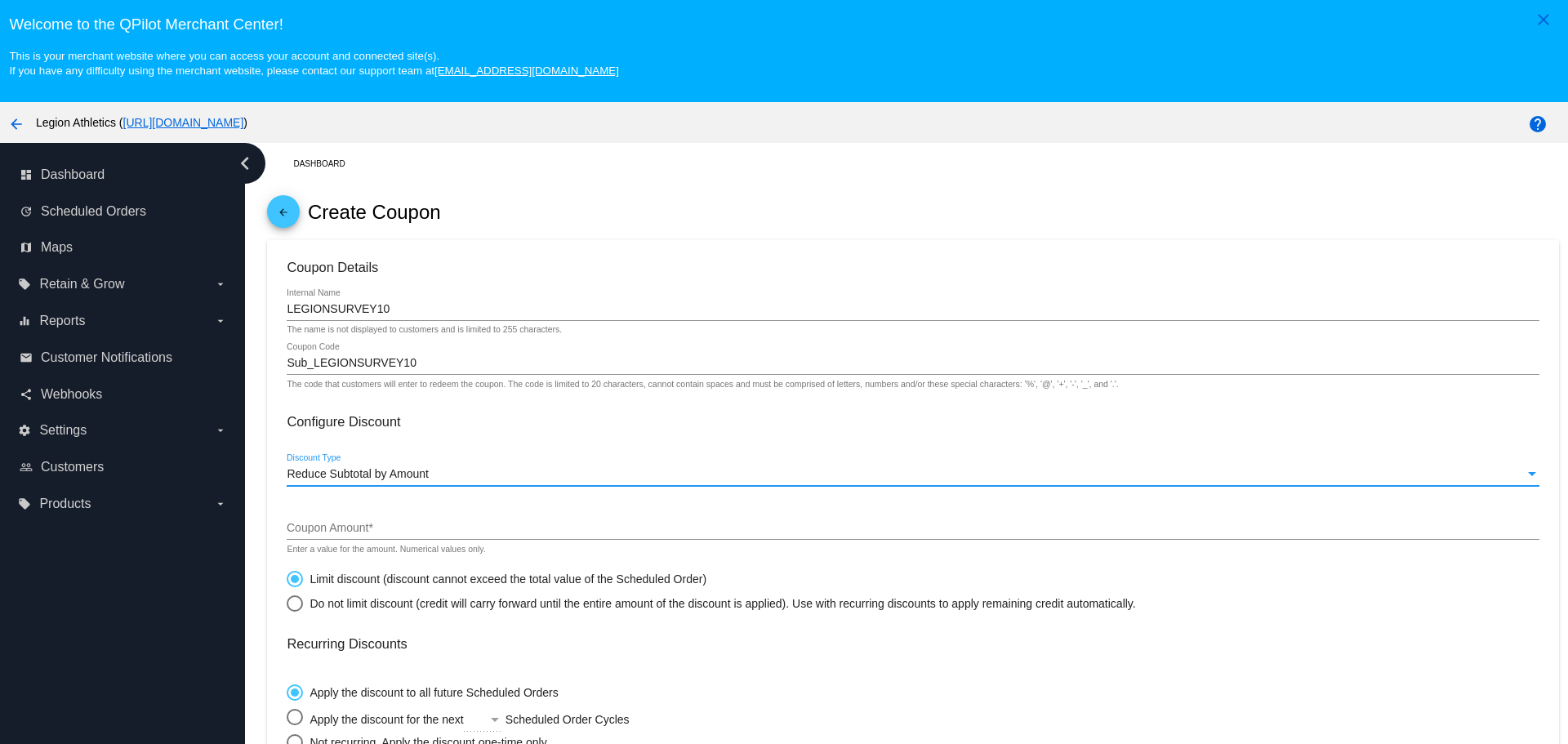
click at [355, 522] on input "Coupon Amount *" at bounding box center [912, 528] width 1252 height 13
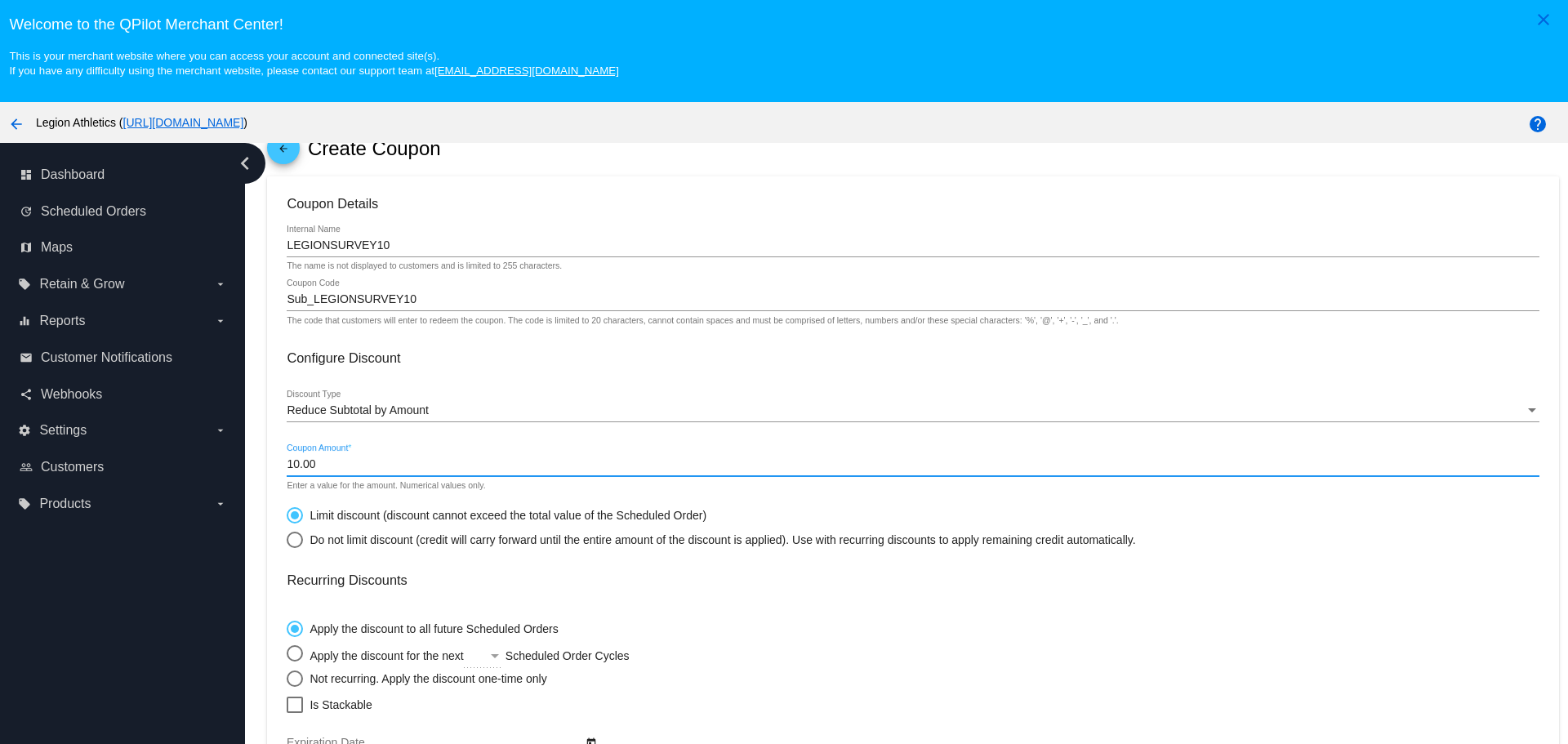
scroll to position [163, 0]
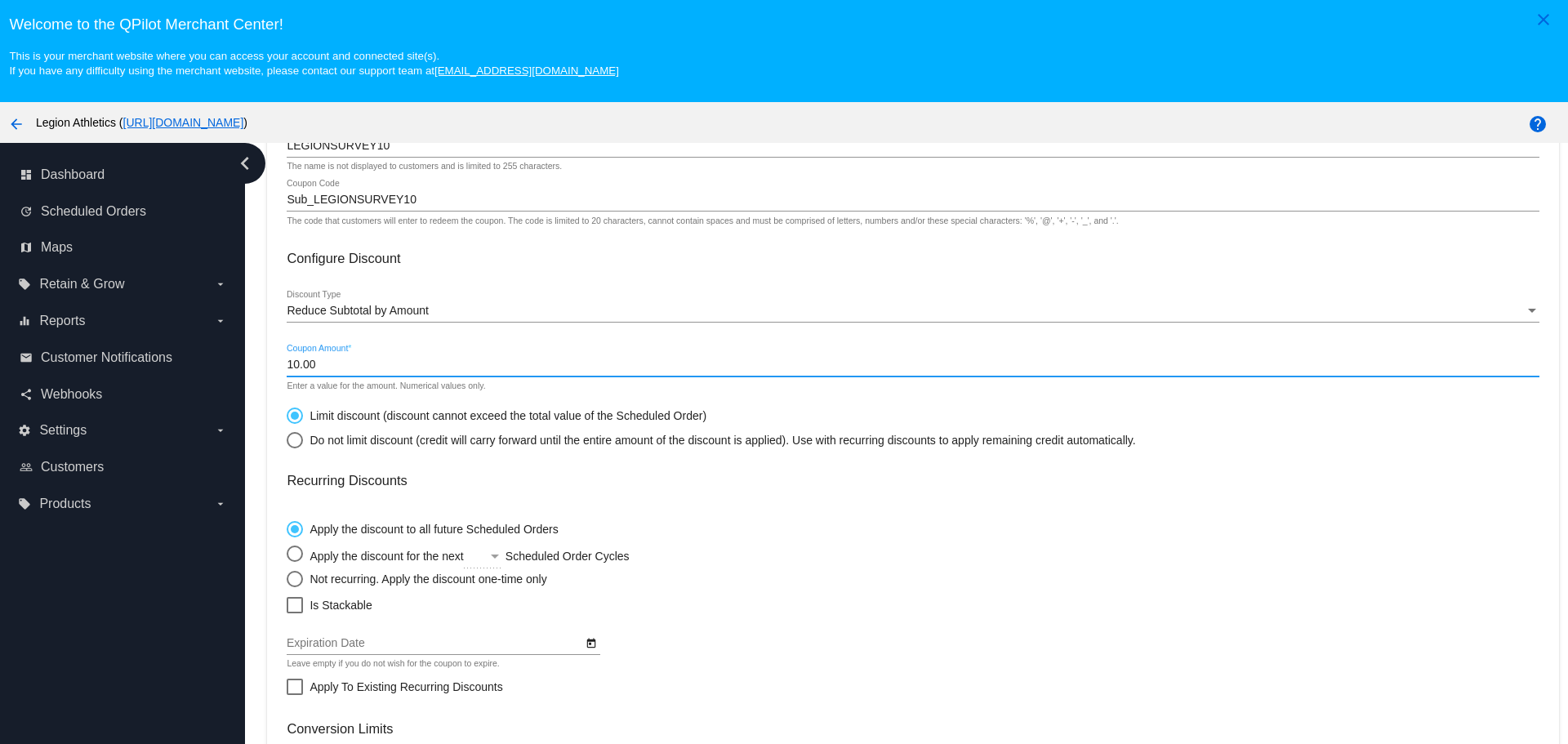
type input "10.00"
click at [294, 577] on div "Select an option" at bounding box center [295, 580] width 17 height 17
click at [286, 579] on input "Not recurring. Apply the discount one-time only" at bounding box center [286, 579] width 1 height 1
radio input "true"
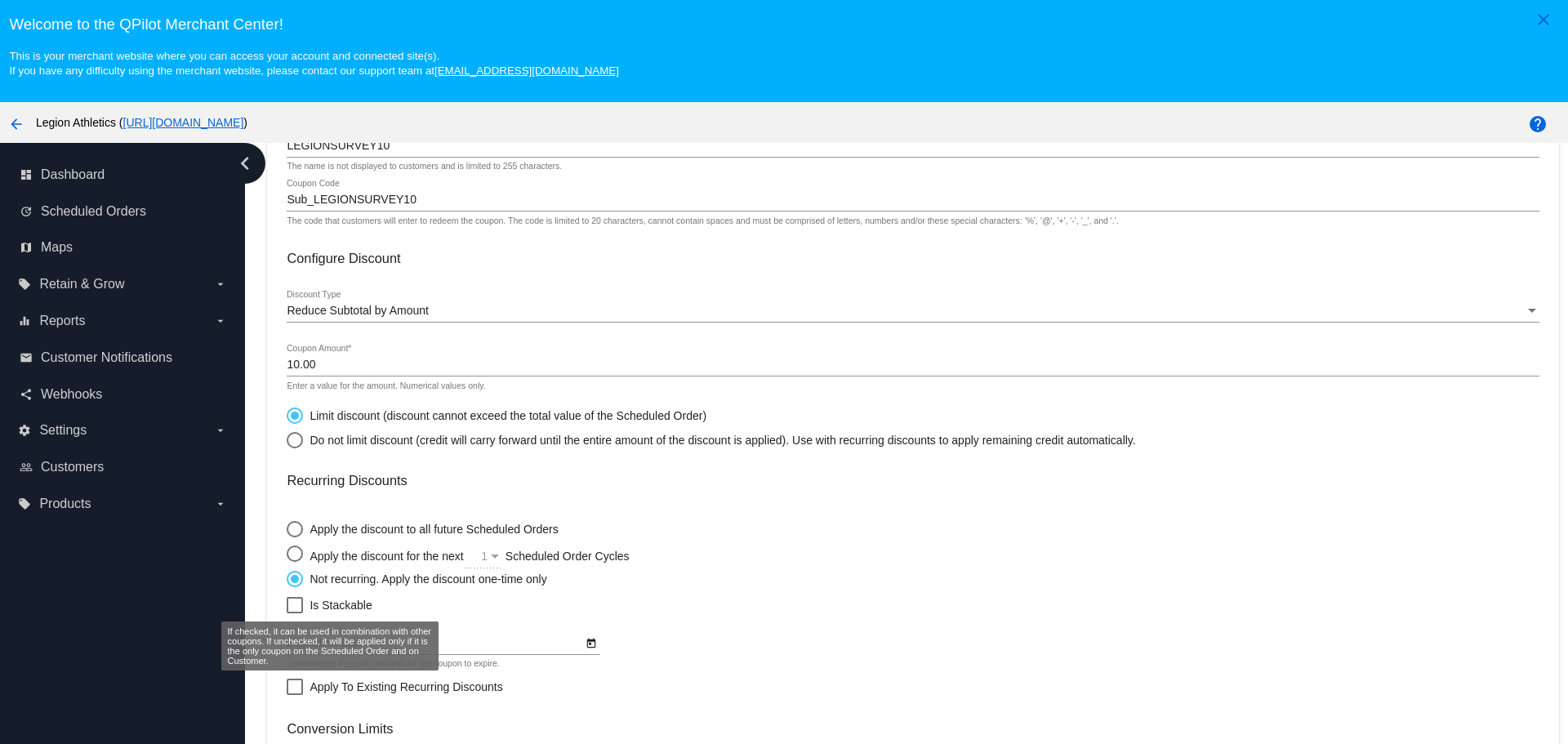
click at [301, 602] on div at bounding box center [295, 605] width 17 height 17
click at [295, 614] on input "Is Stackable" at bounding box center [294, 614] width 1 height 1
checkbox input "true"
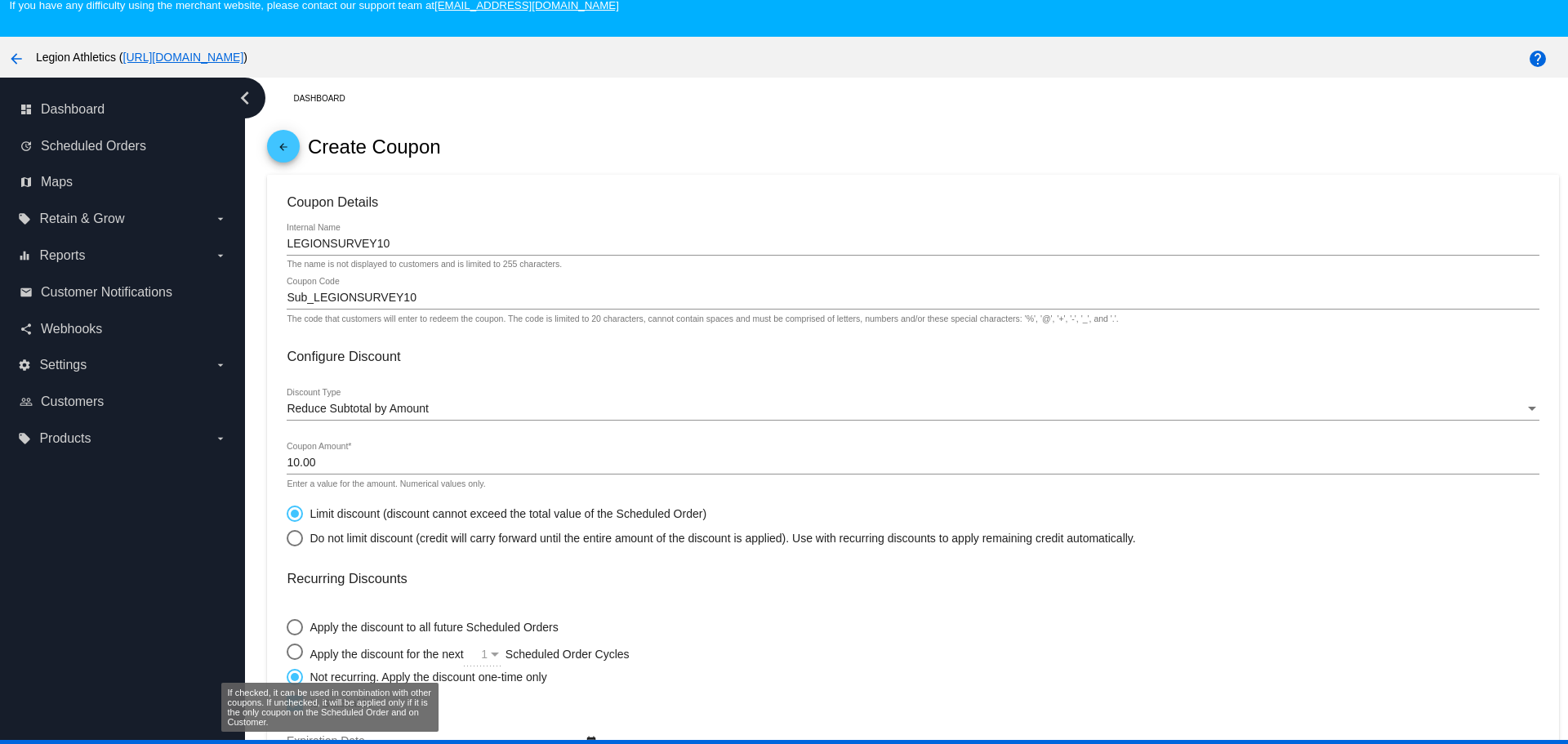
scroll to position [21, 0]
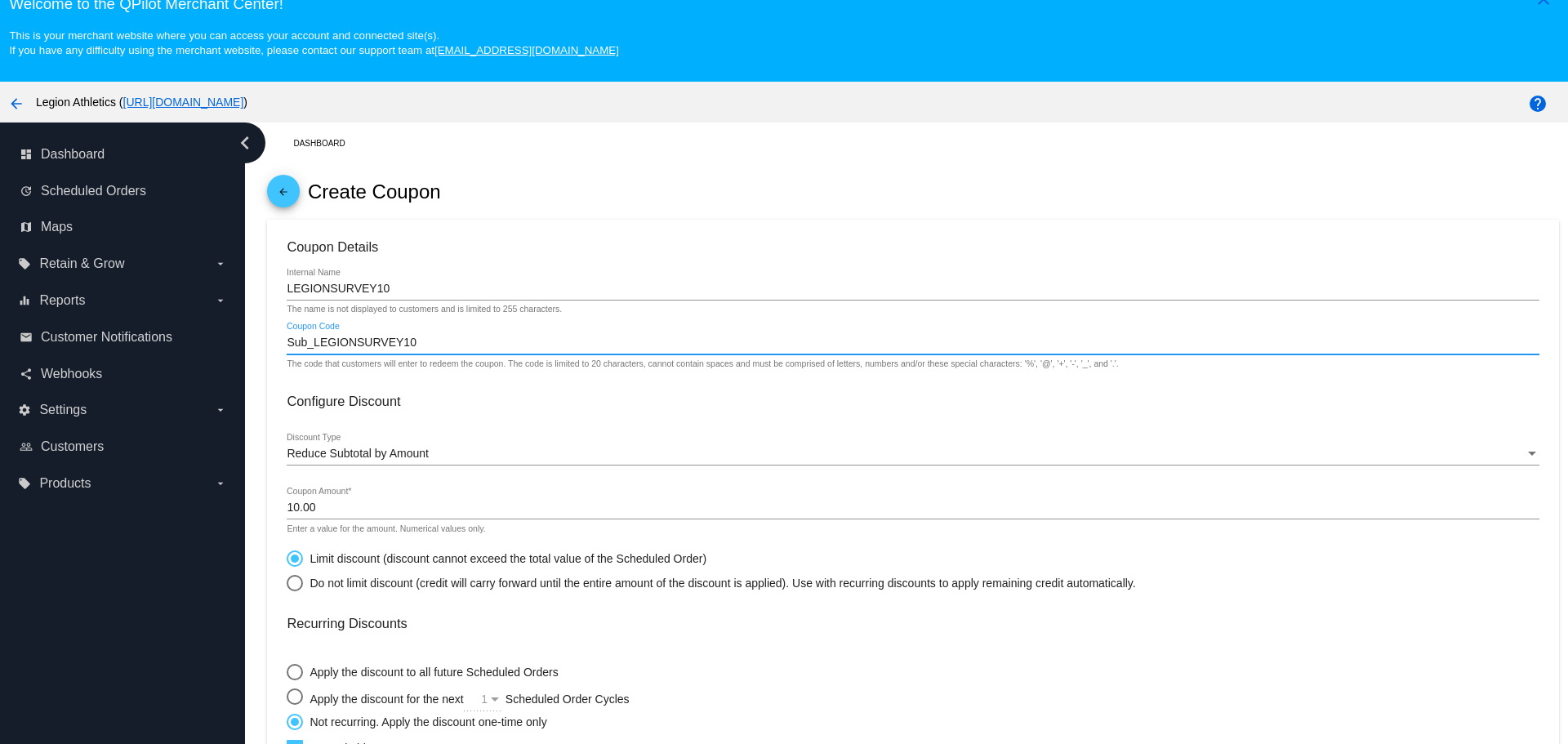
click at [358, 343] on input "Sub_LEGIONSURVEY10" at bounding box center [912, 344] width 1252 height 13
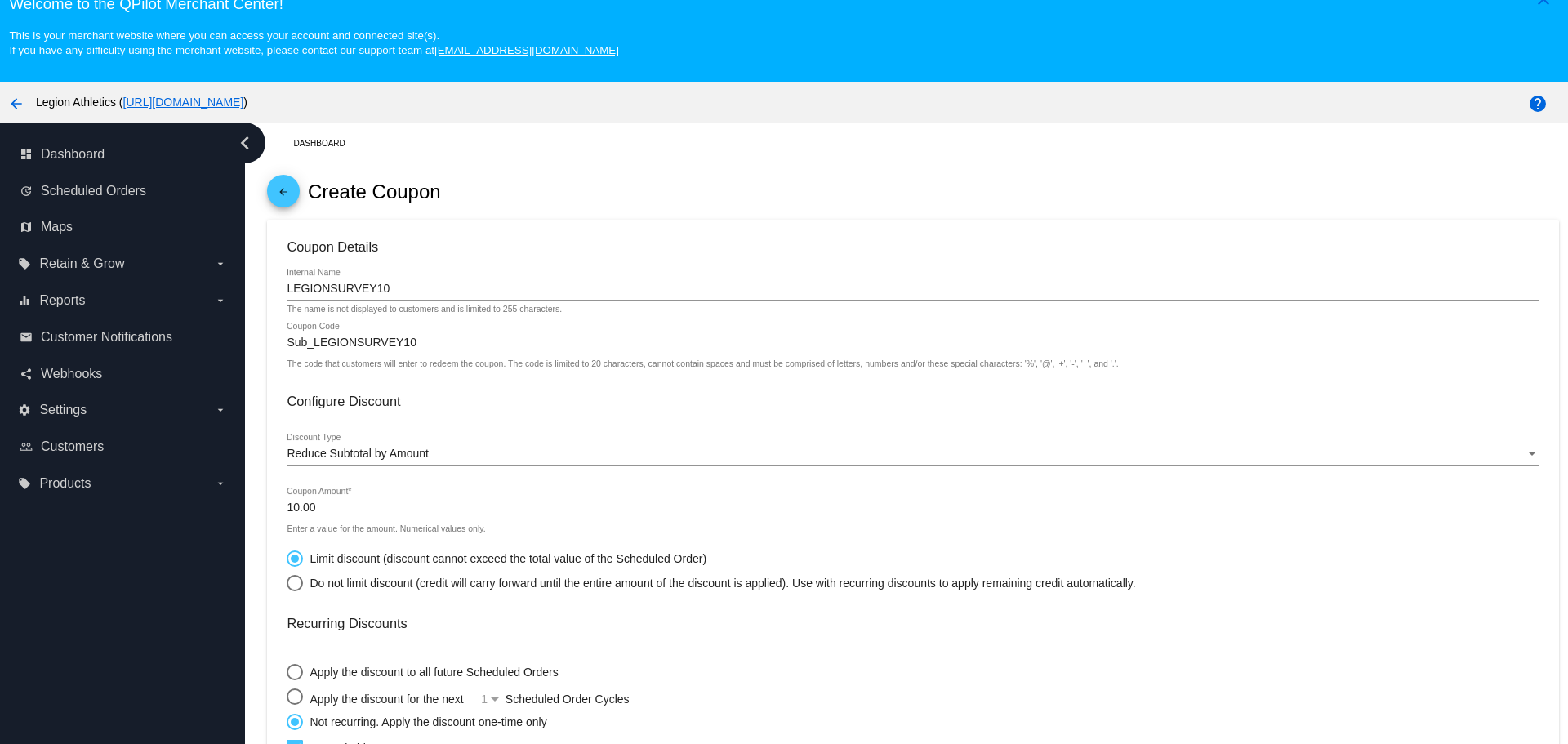
click at [836, 634] on mat-card-content "Coupon Details LEGIONSURVEY10 Internal Name The name is not displayed to custom…" at bounding box center [912, 644] width 1252 height 810
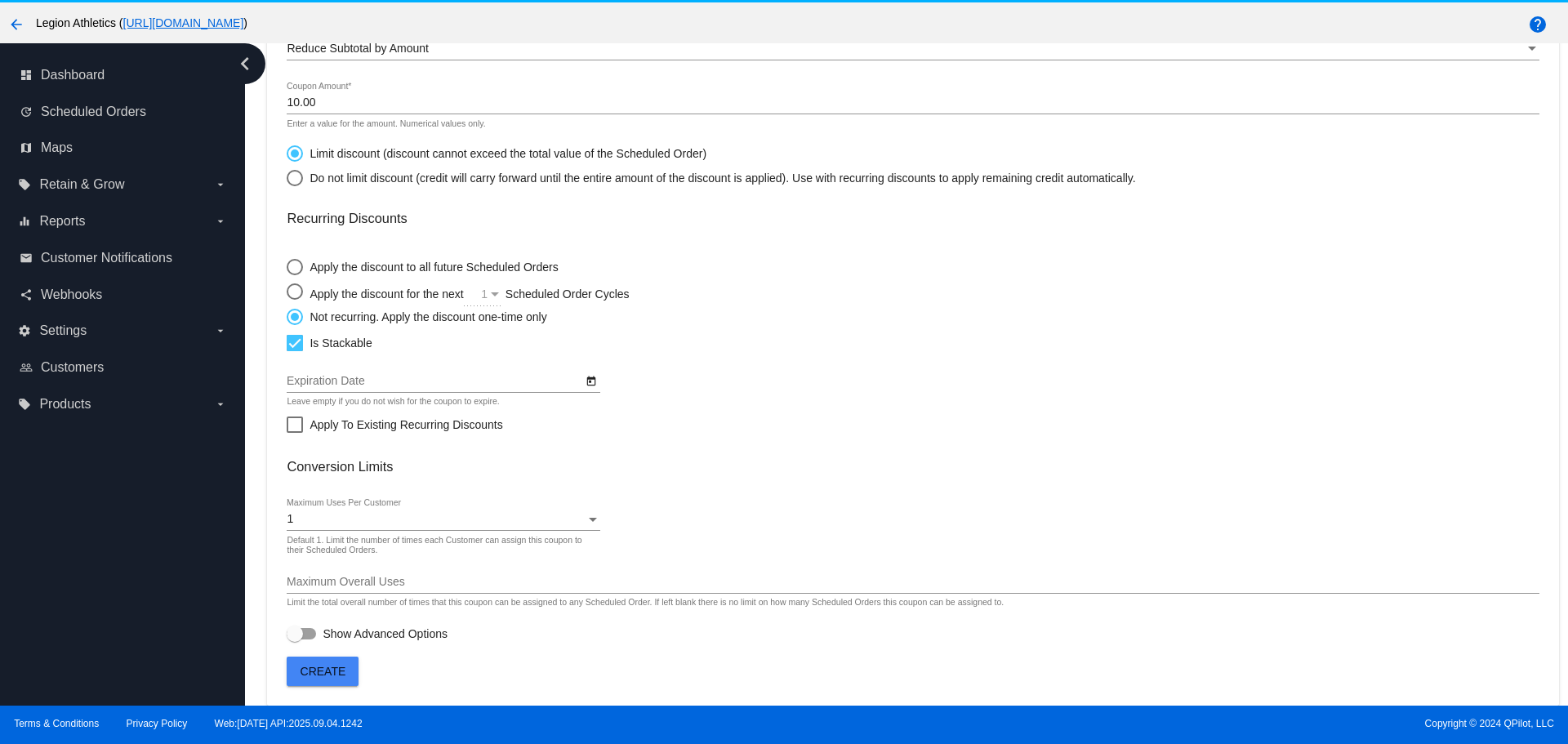
scroll to position [102, 0]
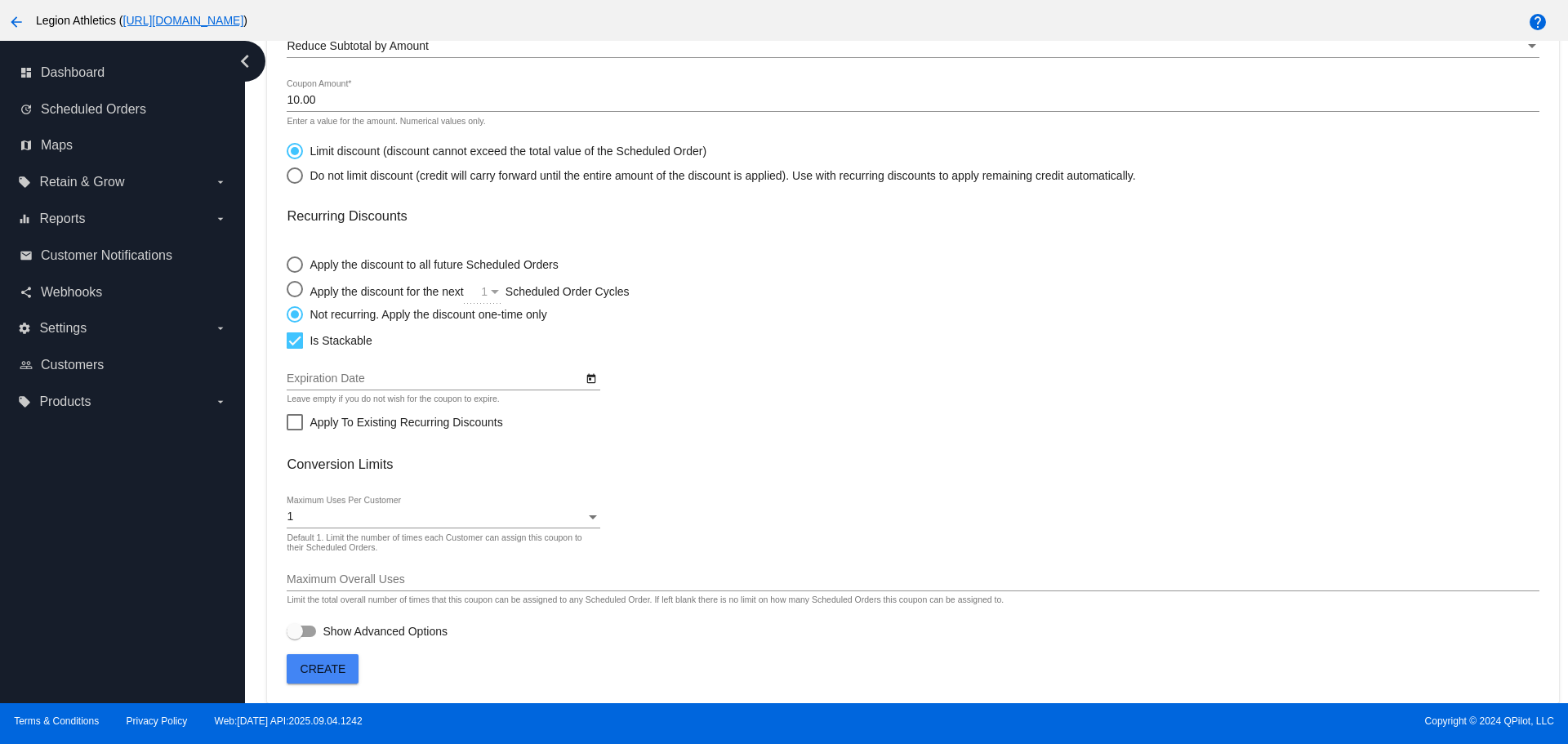
click at [328, 664] on span "Create" at bounding box center [323, 669] width 45 height 13
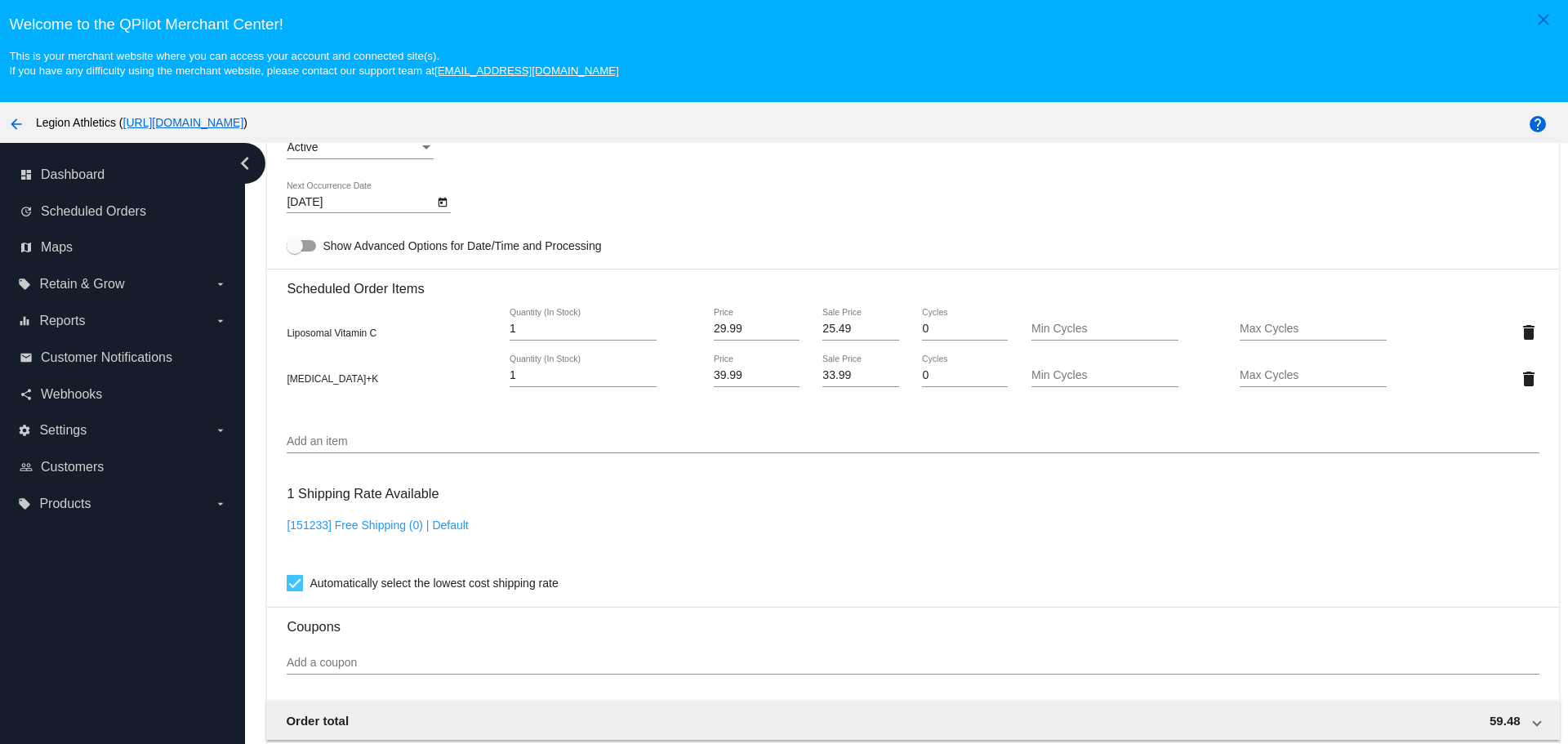
scroll to position [898, 0]
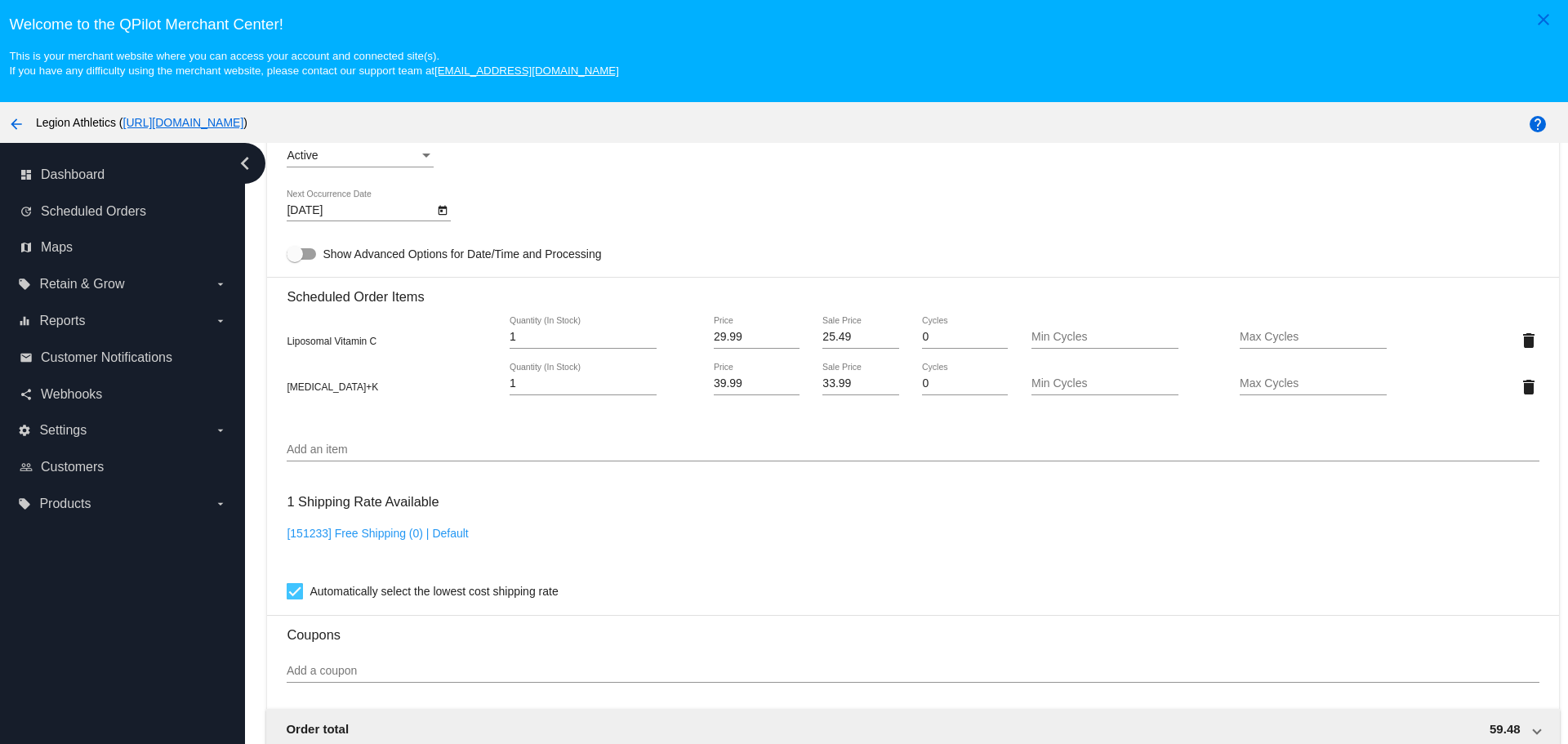
click at [822, 334] on input "25.49" at bounding box center [860, 338] width 76 height 13
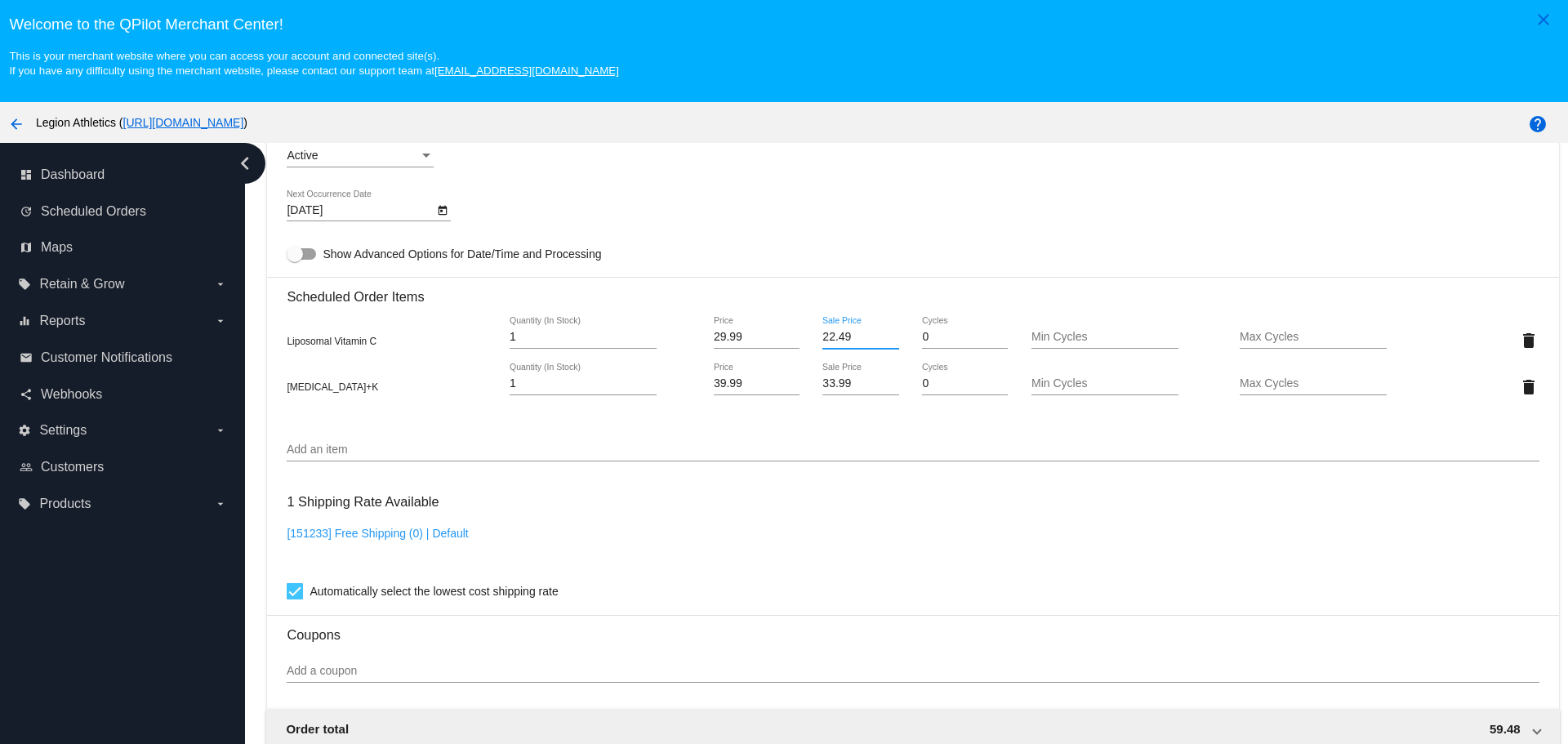
type input "22.49"
click at [801, 213] on mat-card "Customer 6734932: [PERSON_NAME] [EMAIL_ADDRESS][DOMAIN_NAME] Customer Shipping …" at bounding box center [913, 325] width 1291 height 1680
drag, startPoint x: 822, startPoint y: 379, endPoint x: 810, endPoint y: 381, distance: 12.2
click at [810, 381] on div "33.99 Sale Price" at bounding box center [861, 386] width 105 height 46
type input "29.99"
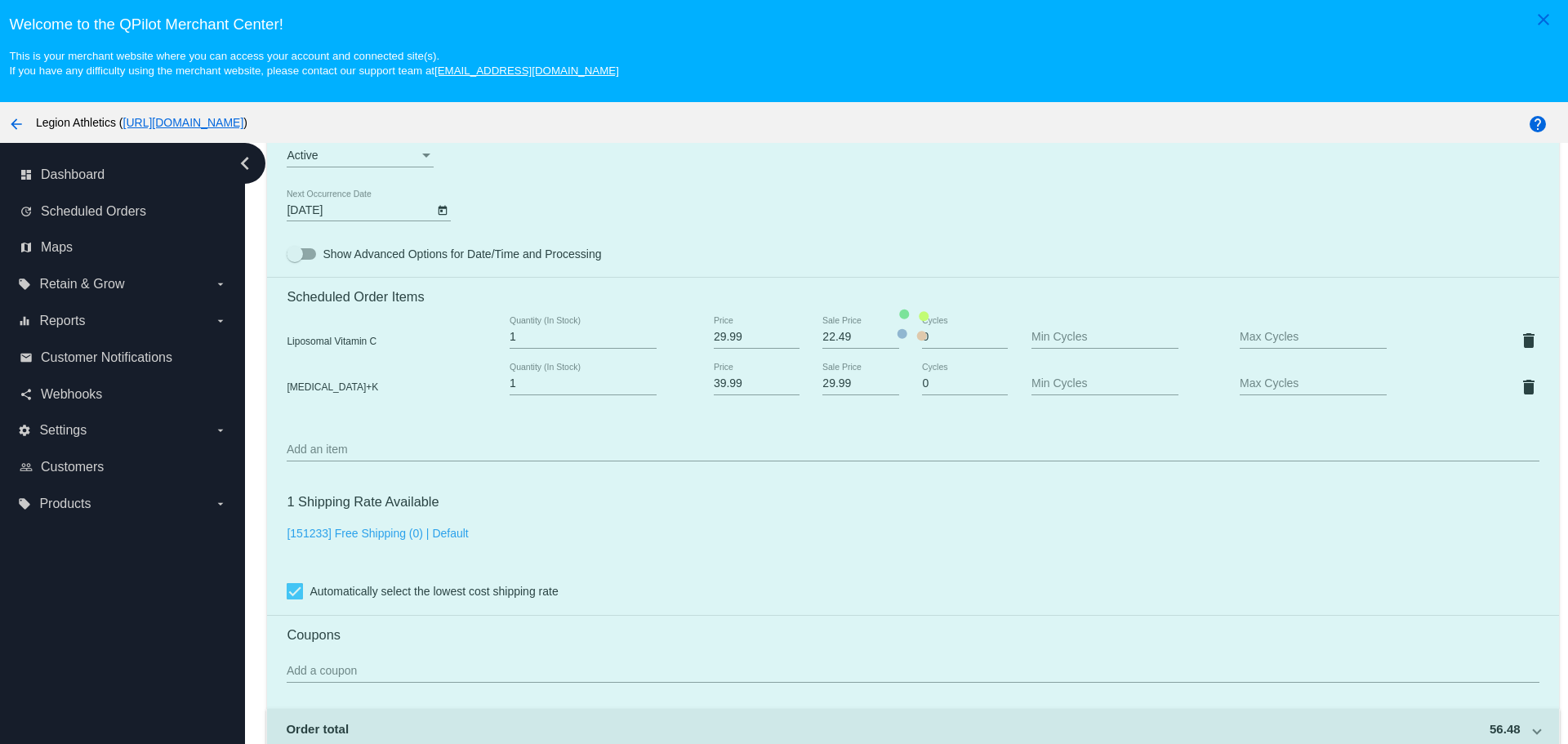
click at [730, 211] on mat-card "Customer 6734932: [PERSON_NAME] [EMAIL_ADDRESS][DOMAIN_NAME] Customer Shipping …" at bounding box center [913, 325] width 1291 height 1680
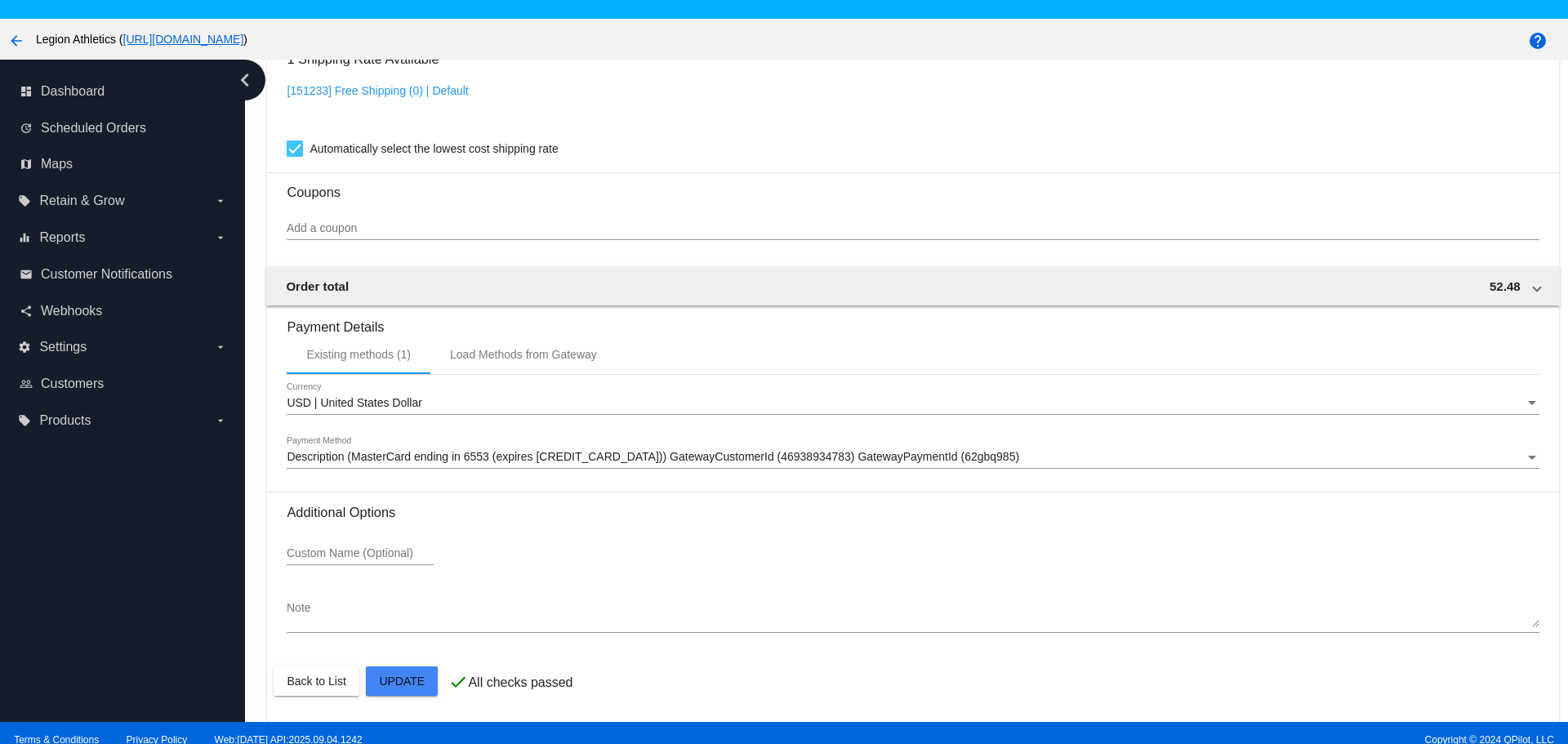
scroll to position [102, 0]
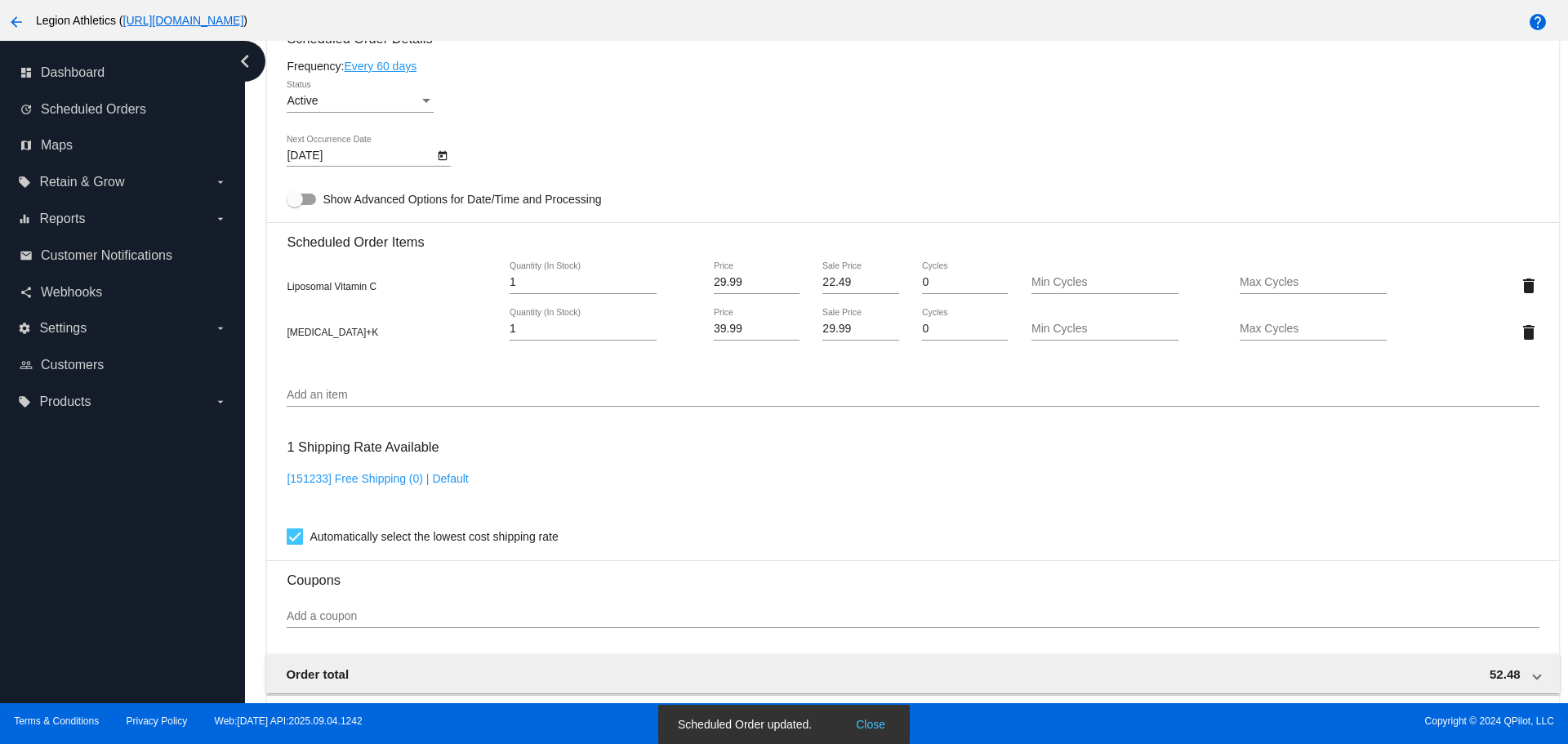
scroll to position [850, 0]
